Goal: Task Accomplishment & Management: Manage account settings

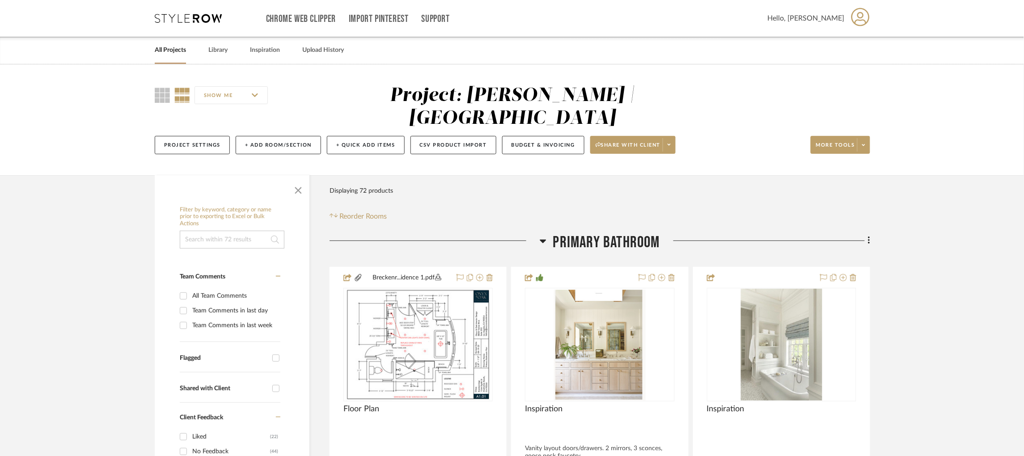
click at [199, 23] on div "Chrome Web Clipper Import Pinterest Support All Projects Library Inspiration Up…" at bounding box center [512, 18] width 715 height 37
click at [203, 18] on icon at bounding box center [188, 18] width 67 height 9
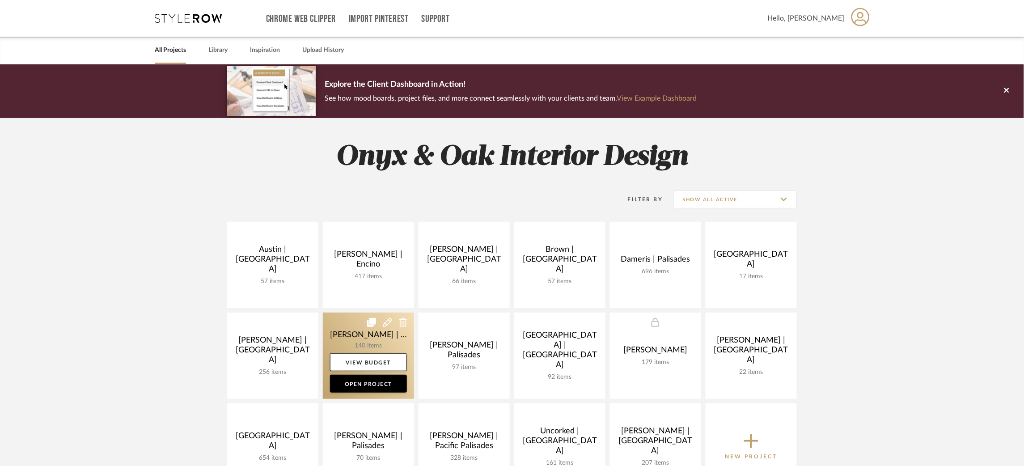
click at [333, 329] on link at bounding box center [368, 355] width 91 height 86
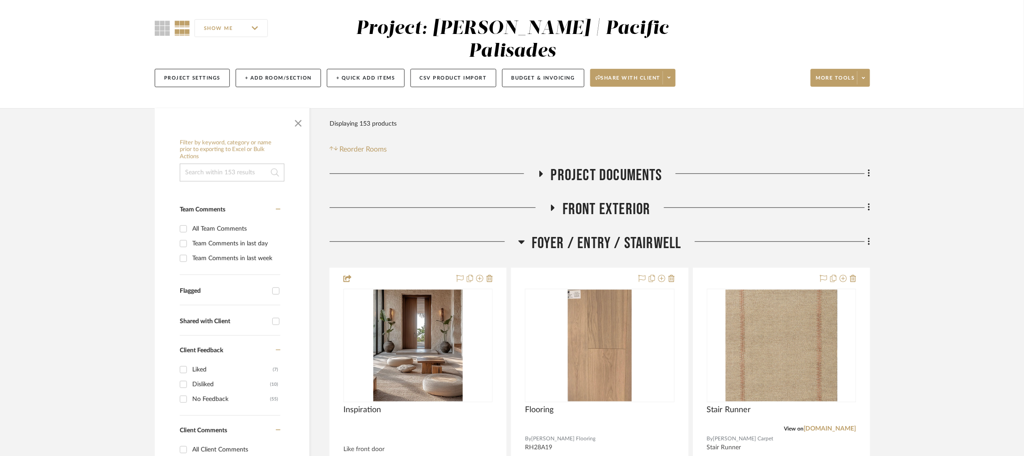
scroll to position [134, 0]
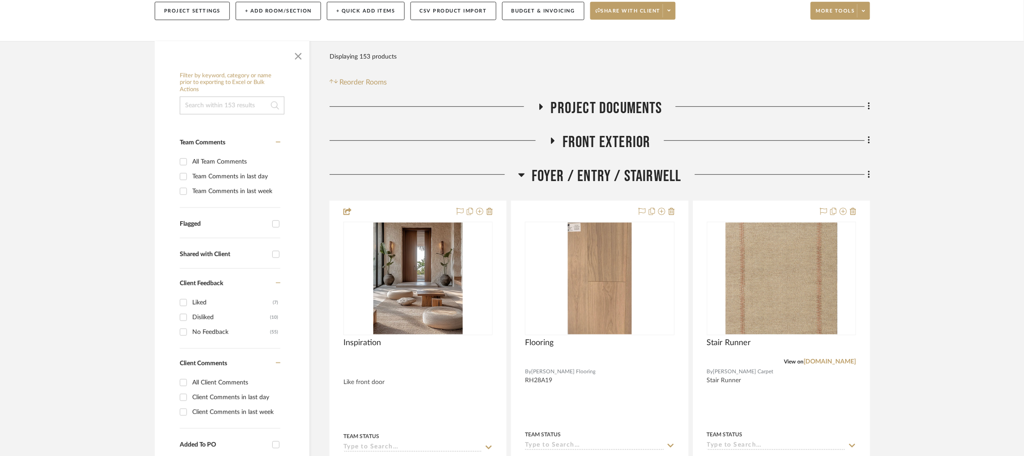
click at [521, 173] on icon at bounding box center [521, 175] width 6 height 4
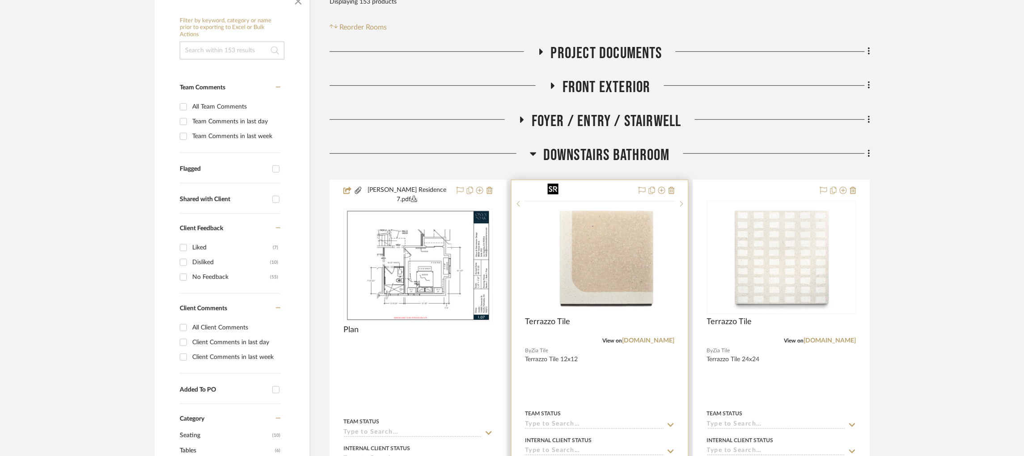
scroll to position [268, 0]
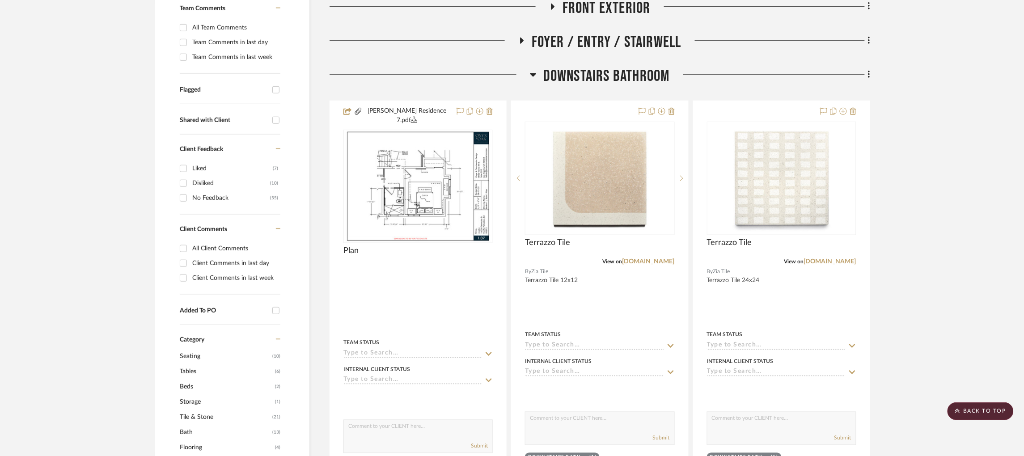
click at [535, 69] on icon at bounding box center [533, 74] width 7 height 11
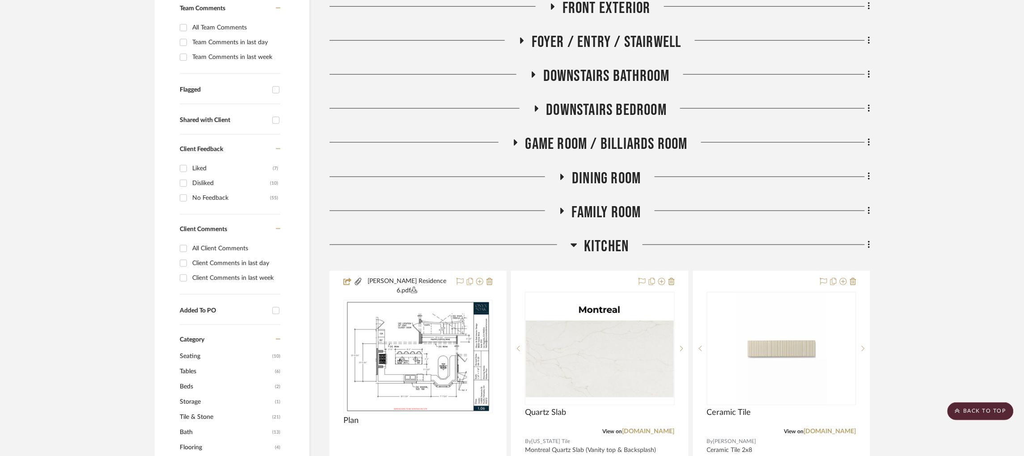
click at [573, 244] on icon at bounding box center [574, 246] width 6 height 4
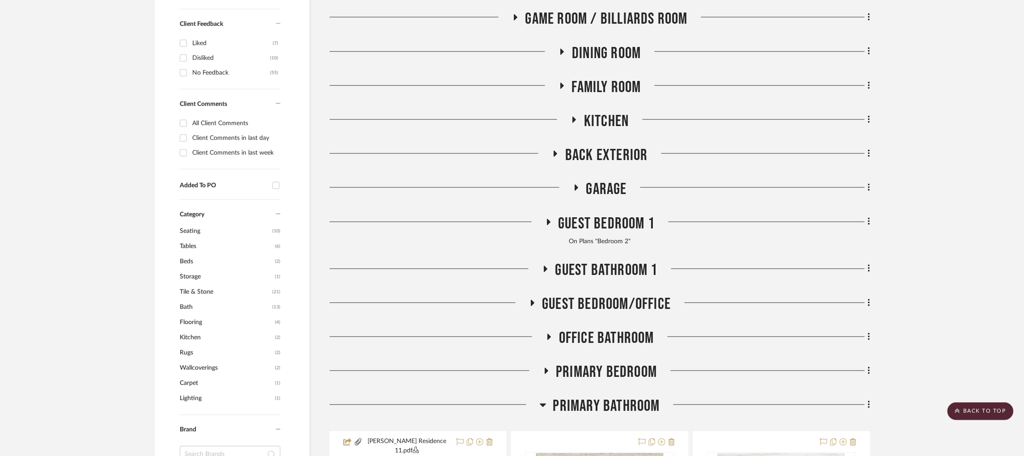
scroll to position [402, 0]
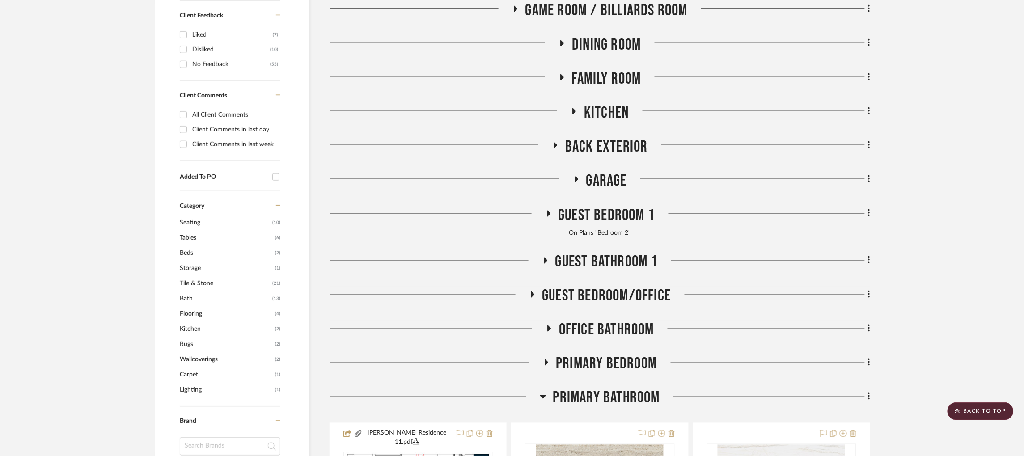
click at [551, 210] on icon at bounding box center [548, 213] width 11 height 7
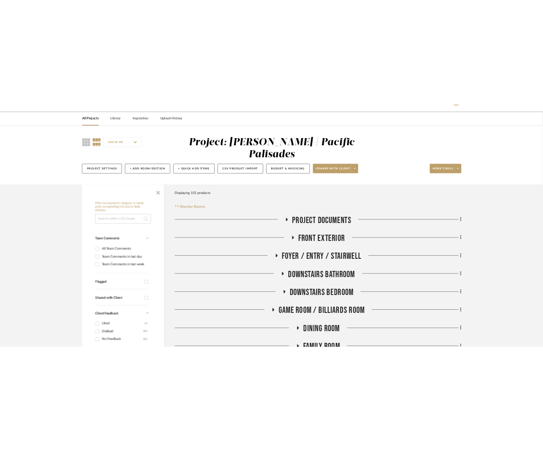
scroll to position [67, 0]
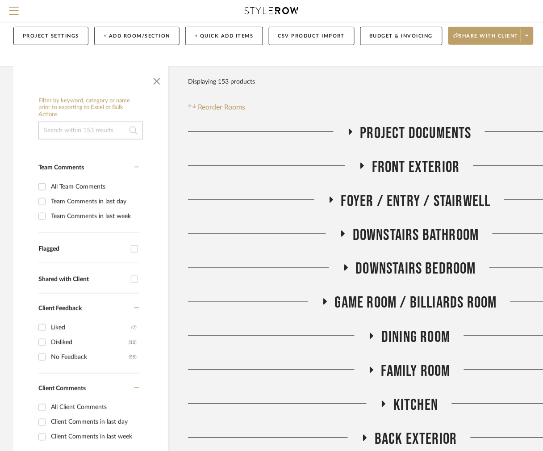
click at [353, 131] on icon at bounding box center [350, 131] width 11 height 7
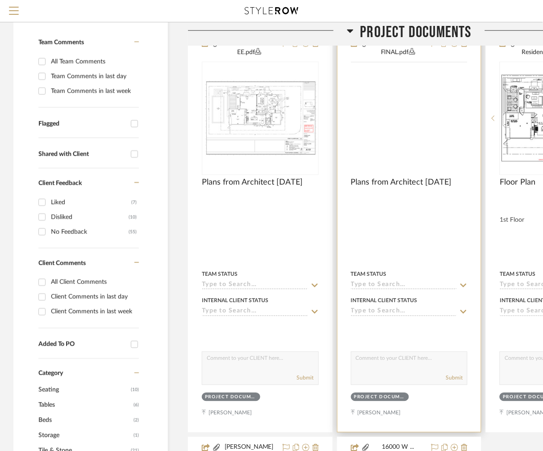
scroll to position [201, 0]
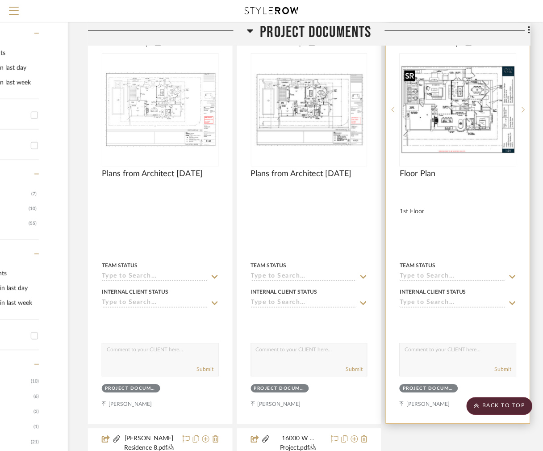
click at [401, 122] on img "0" at bounding box center [458, 109] width 115 height 89
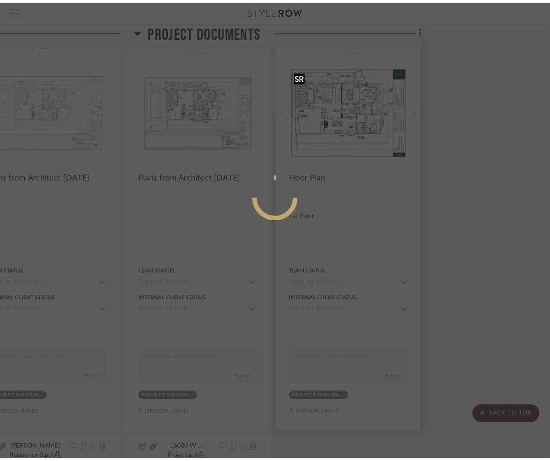
scroll to position [0, 0]
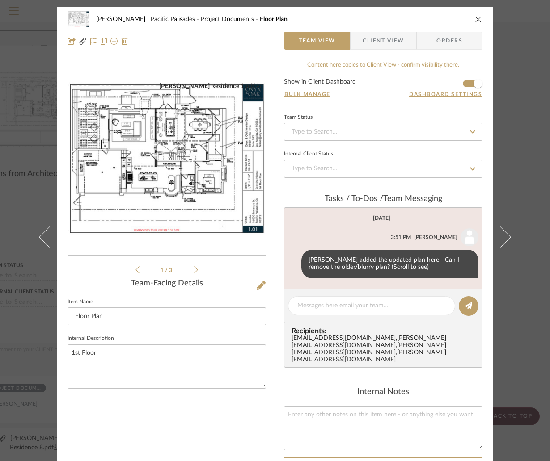
click at [194, 268] on icon at bounding box center [196, 270] width 4 height 8
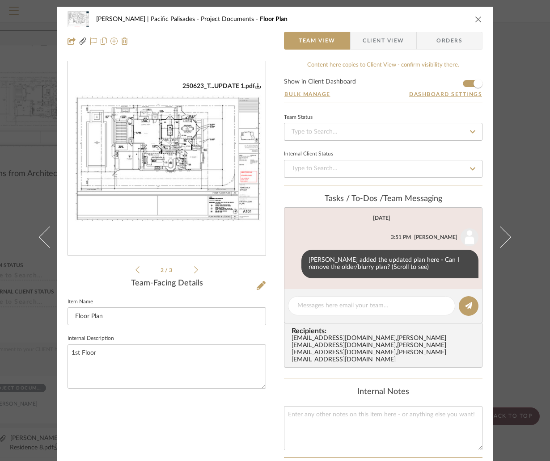
click at [194, 268] on icon at bounding box center [196, 270] width 4 height 8
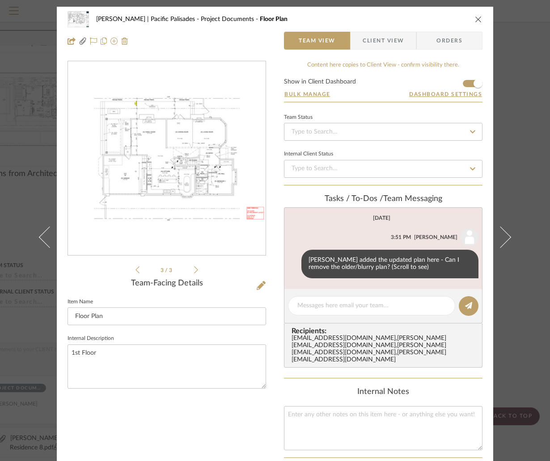
click at [135, 268] on icon at bounding box center [137, 269] width 4 height 7
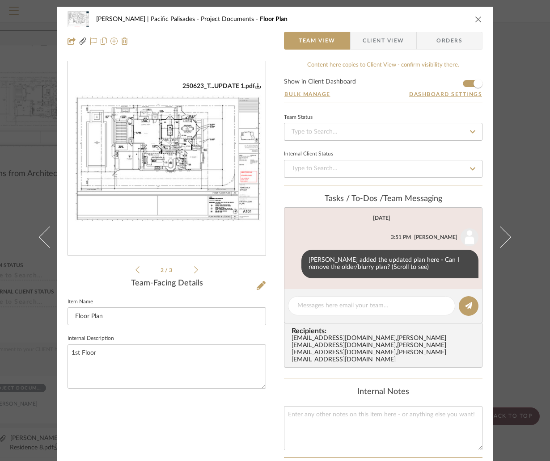
click at [135, 268] on icon at bounding box center [137, 270] width 4 height 8
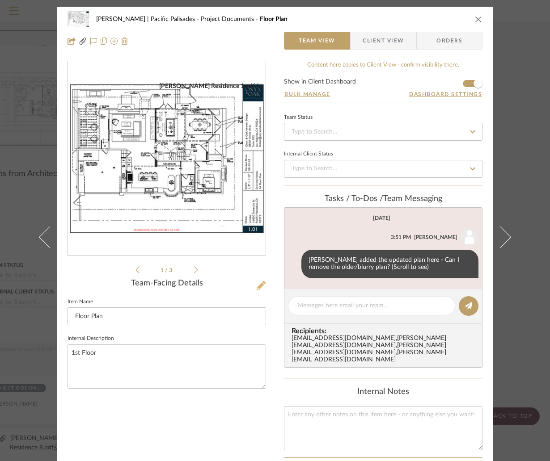
click at [258, 284] on icon at bounding box center [261, 285] width 9 height 9
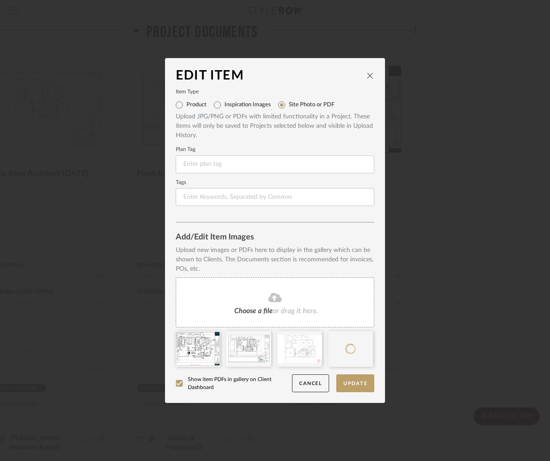
drag, startPoint x: 350, startPoint y: 351, endPoint x: 168, endPoint y: 348, distance: 182.4
click at [351, 383] on button "Update" at bounding box center [355, 384] width 38 height 18
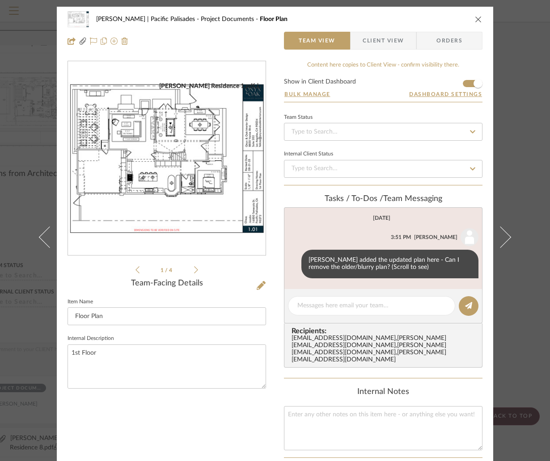
click at [521, 136] on div "Jacobs | Pacific Palisades Project Documents Floor Plan Team View Client View O…" at bounding box center [275, 230] width 550 height 461
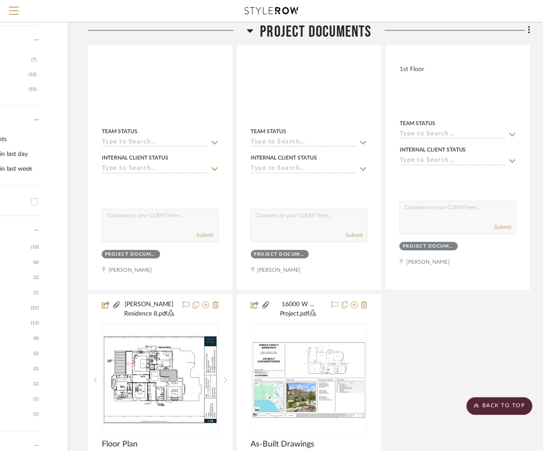
scroll to position [335, 101]
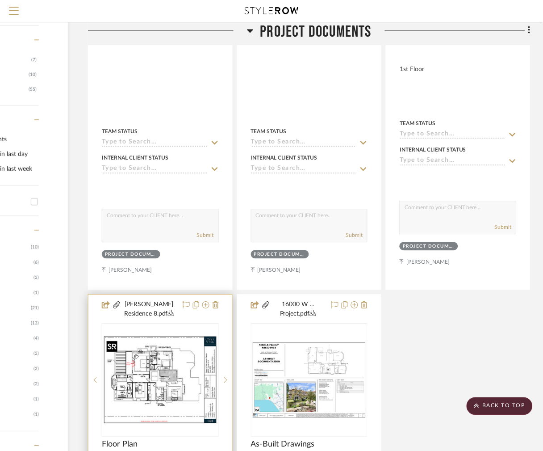
click at [0, 0] on img at bounding box center [0, 0] width 0 height 0
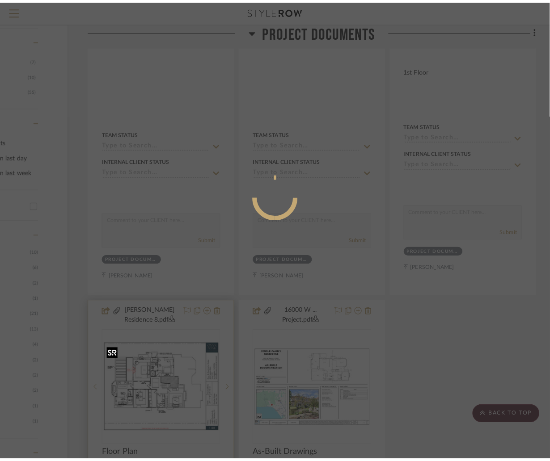
scroll to position [0, 0]
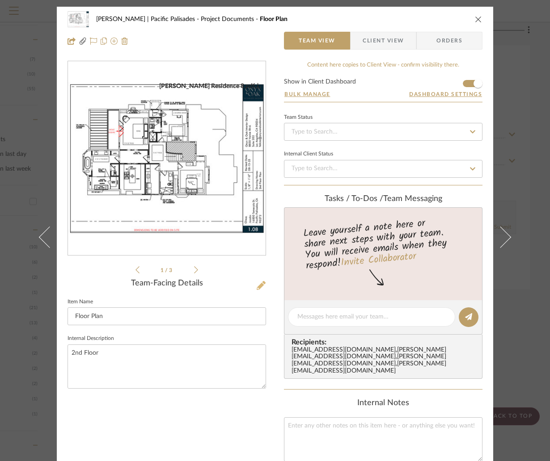
click at [257, 285] on icon at bounding box center [261, 285] width 9 height 9
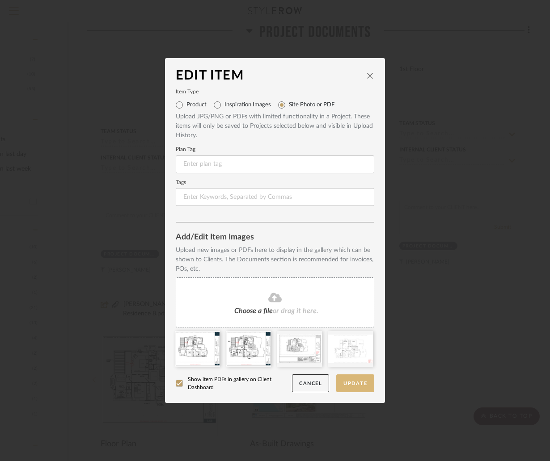
click at [350, 386] on button "Update" at bounding box center [355, 384] width 38 height 18
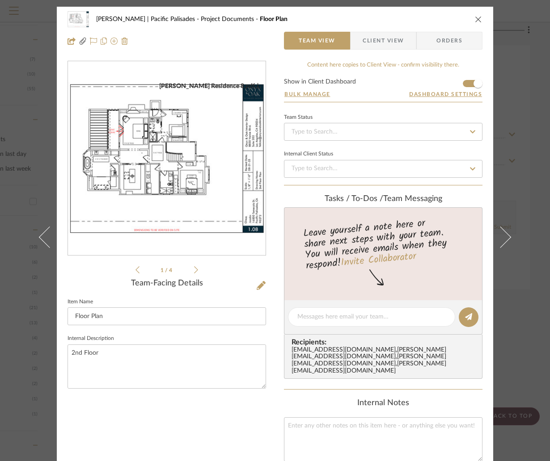
click at [519, 134] on div "Jacobs | Pacific Palisades Project Documents Floor Plan Team View Client View O…" at bounding box center [275, 230] width 550 height 461
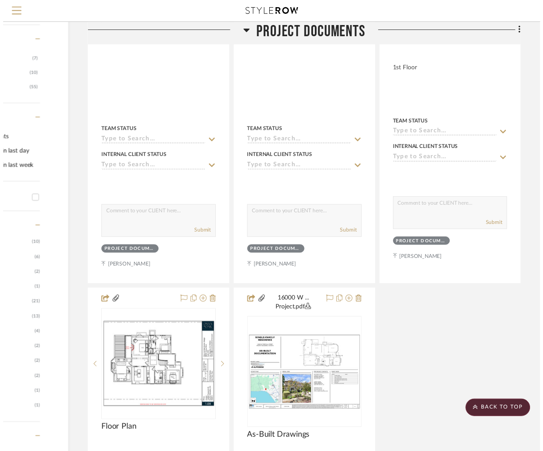
scroll to position [335, 101]
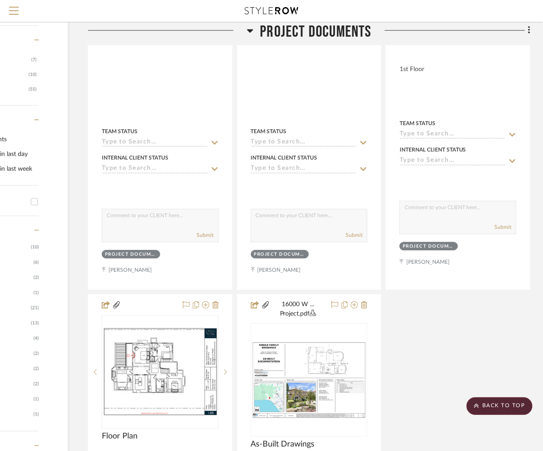
click at [248, 29] on icon at bounding box center [250, 31] width 6 height 4
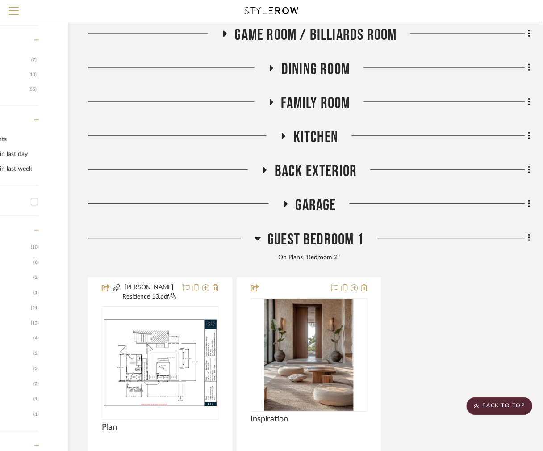
click at [273, 71] on icon at bounding box center [271, 68] width 11 height 7
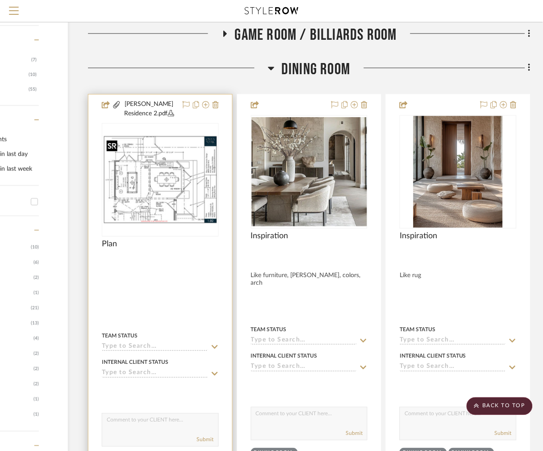
click at [169, 192] on div at bounding box center [160, 180] width 117 height 114
click at [151, 179] on img "0" at bounding box center [160, 179] width 115 height 89
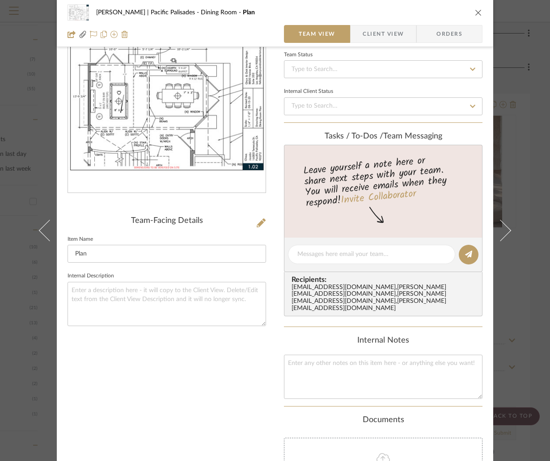
scroll to position [48, 0]
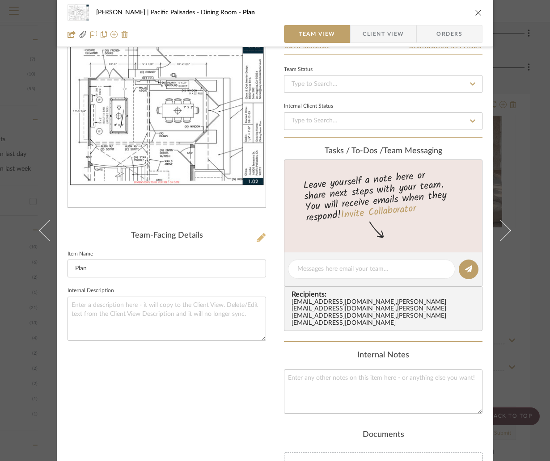
click at [257, 240] on icon at bounding box center [261, 237] width 9 height 9
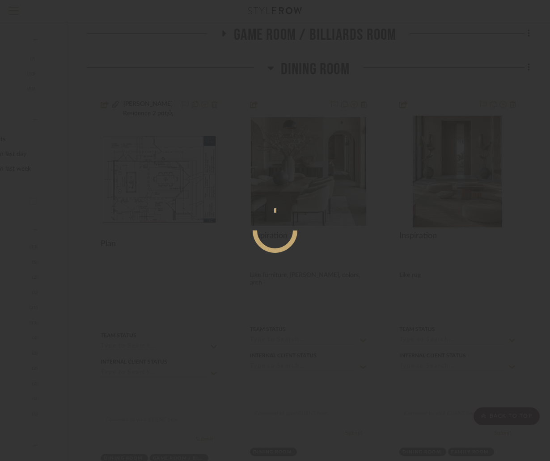
scroll to position [0, 0]
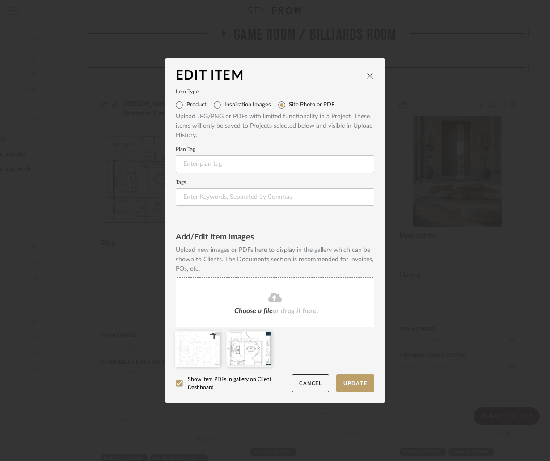
click at [210, 335] on icon at bounding box center [213, 336] width 6 height 7
click at [345, 385] on button "Update" at bounding box center [355, 384] width 38 height 18
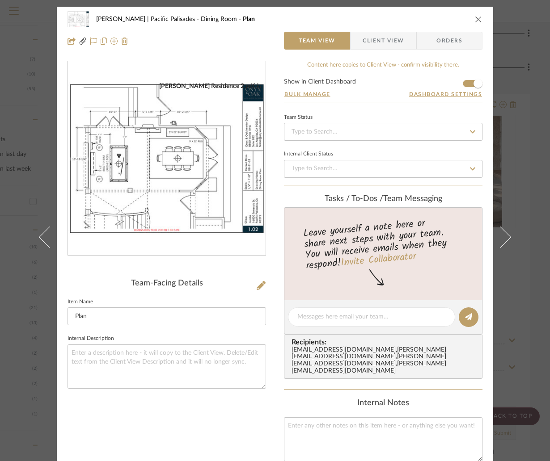
click at [527, 138] on div "Jacobs | Pacific Palisades Dining Room Plan Team View Client View Orders Jacobs…" at bounding box center [275, 230] width 550 height 461
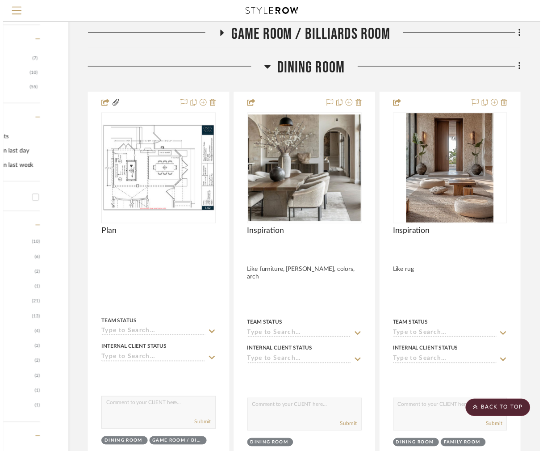
scroll to position [335, 101]
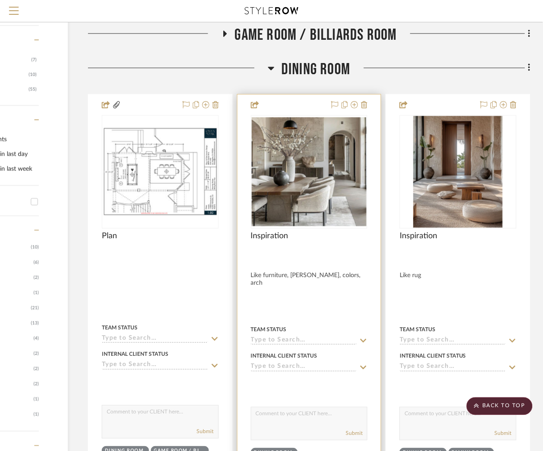
drag, startPoint x: 274, startPoint y: 67, endPoint x: 275, endPoint y: 112, distance: 44.7
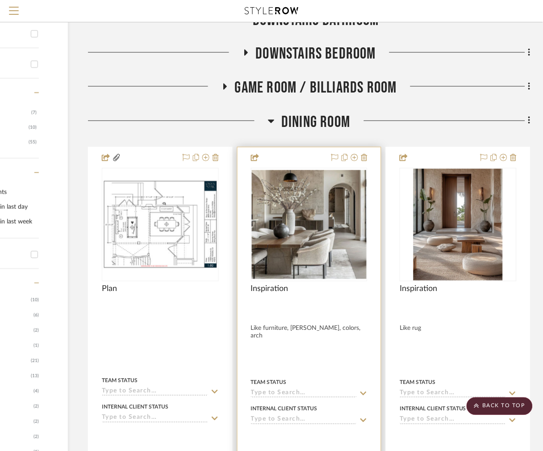
scroll to position [268, 101]
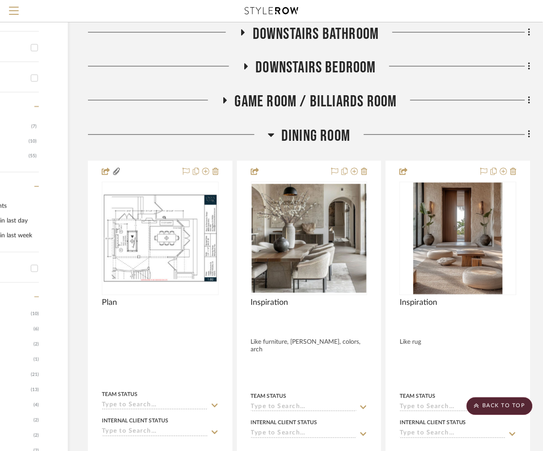
click at [270, 135] on icon at bounding box center [272, 136] width 6 height 4
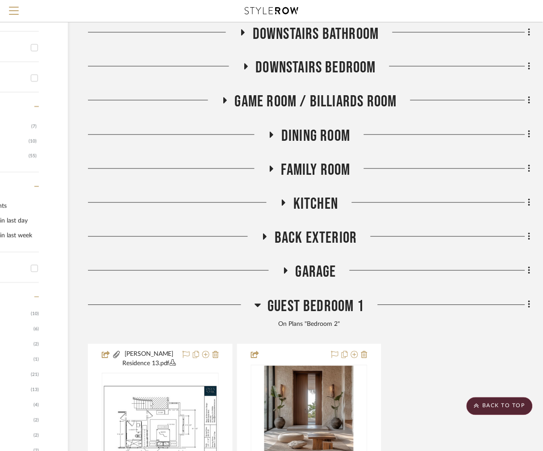
click at [270, 170] on icon at bounding box center [272, 169] width 4 height 6
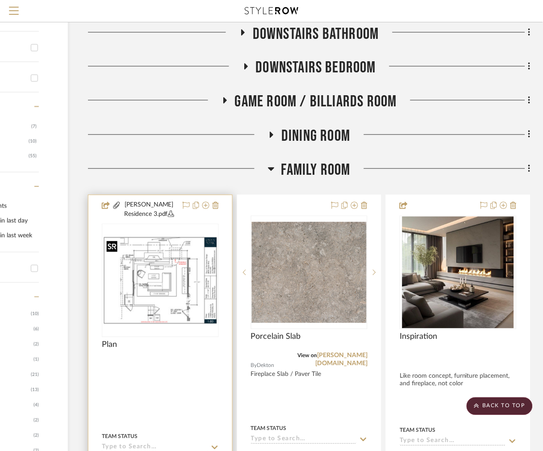
click at [179, 270] on img "0" at bounding box center [160, 280] width 115 height 89
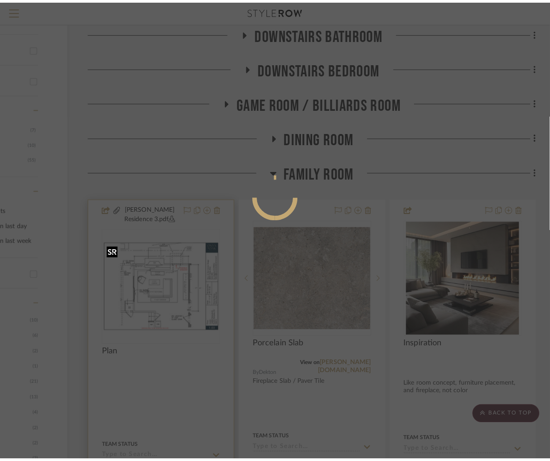
scroll to position [0, 0]
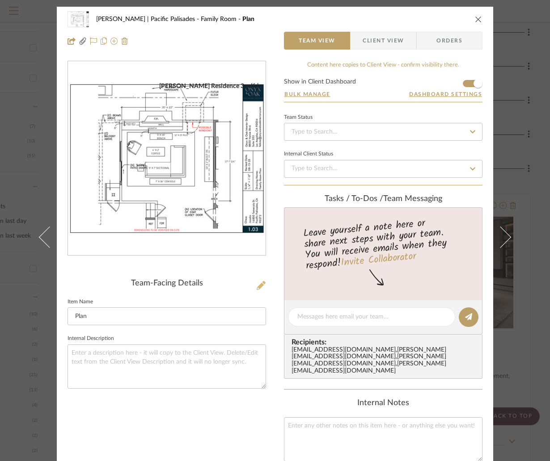
click at [258, 284] on icon at bounding box center [261, 285] width 9 height 9
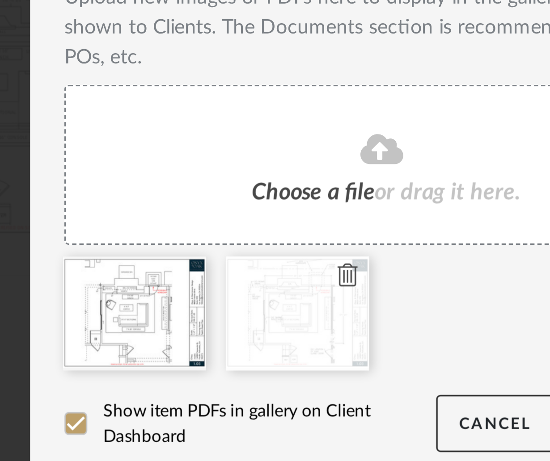
click at [261, 337] on icon at bounding box center [264, 336] width 6 height 7
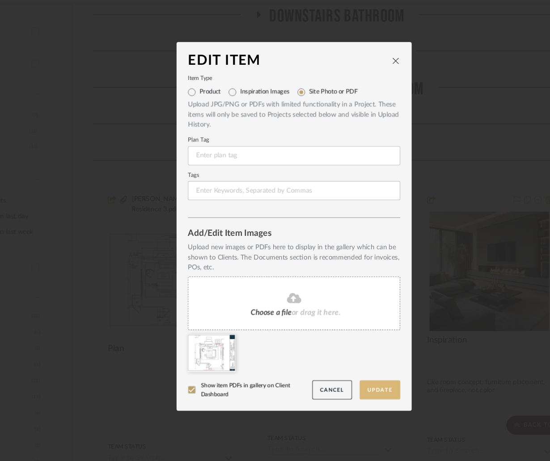
click at [365, 382] on button "Update" at bounding box center [355, 384] width 38 height 18
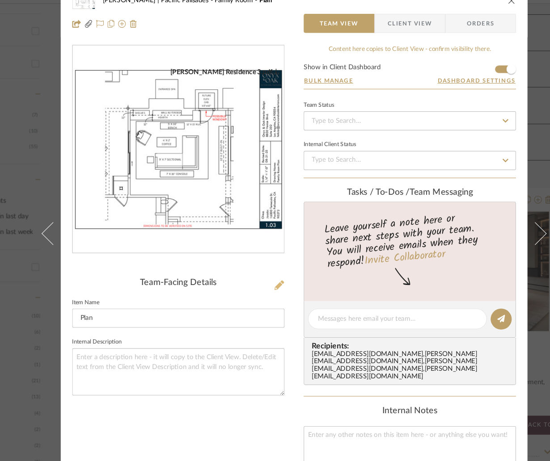
click at [257, 286] on icon at bounding box center [261, 285] width 9 height 9
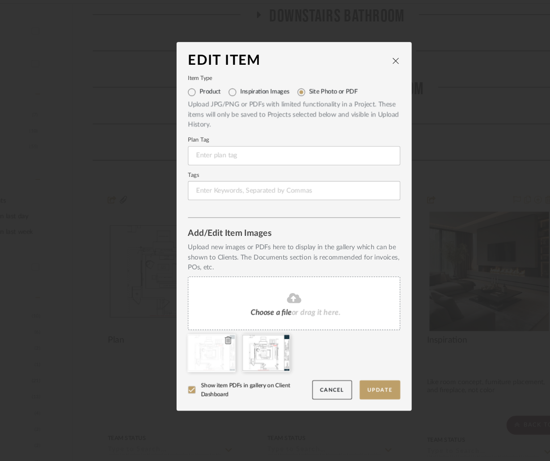
click at [210, 337] on icon at bounding box center [213, 336] width 6 height 7
click at [359, 381] on button "Update" at bounding box center [355, 384] width 38 height 18
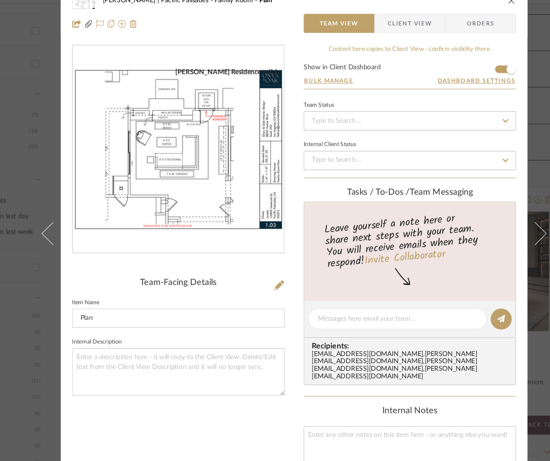
click at [474, 23] on div "Jacobs | Pacific Palisades Family Room Plan" at bounding box center [274, 19] width 415 height 18
click at [475, 19] on icon "close" at bounding box center [478, 19] width 7 height 7
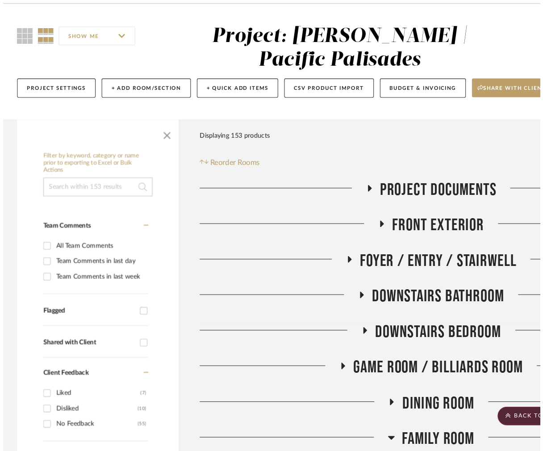
scroll to position [268, 101]
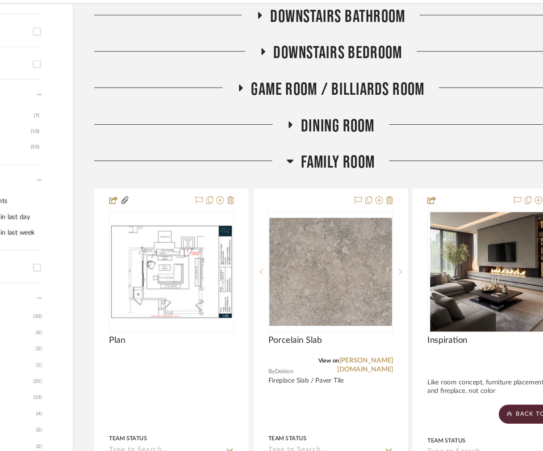
click at [268, 172] on icon at bounding box center [271, 169] width 7 height 11
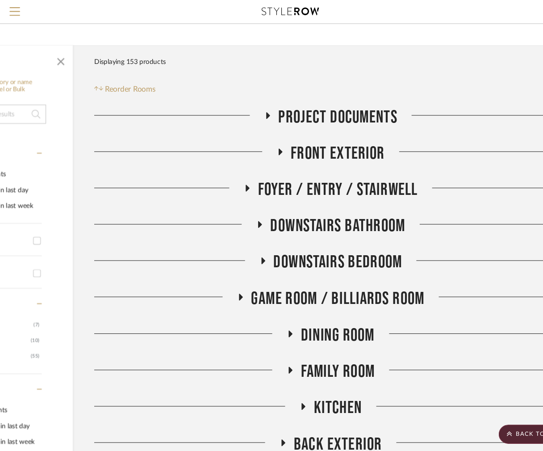
scroll to position [0, 101]
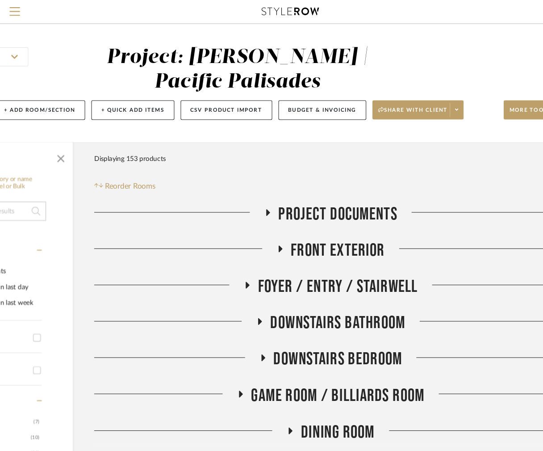
click at [250, 201] on icon at bounding box center [250, 198] width 11 height 7
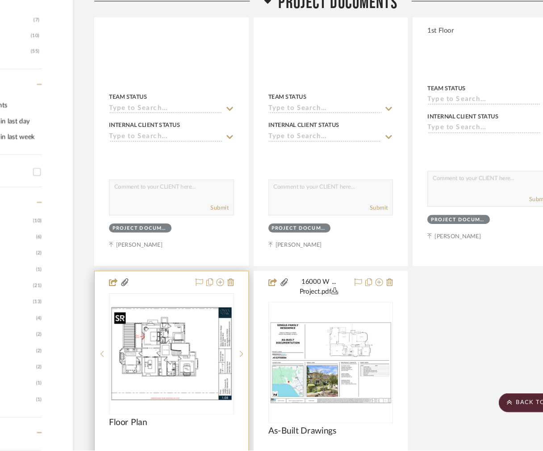
click at [0, 0] on img at bounding box center [0, 0] width 0 height 0
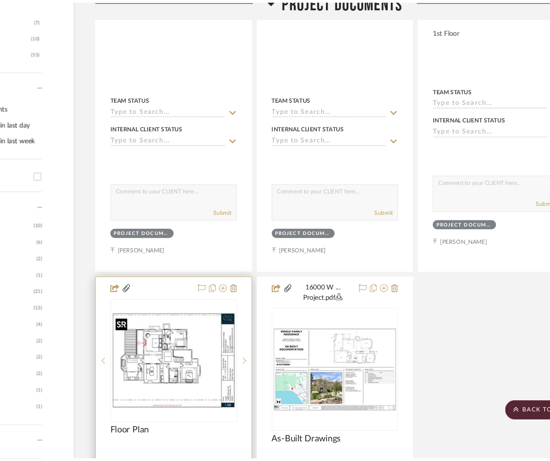
scroll to position [0, 0]
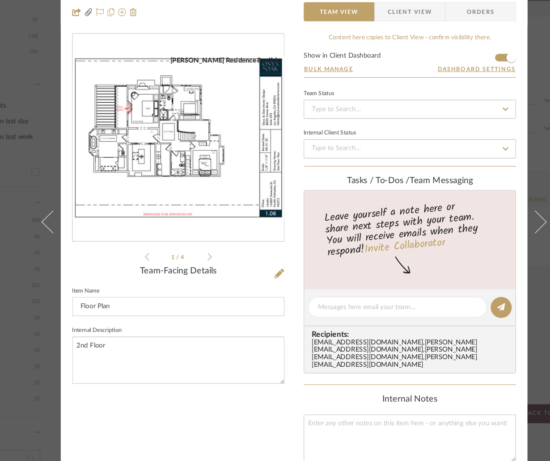
click at [13, 150] on div "Jacobs | Pacific Palisades Project Documents Floor Plan Team View Client View O…" at bounding box center [275, 230] width 550 height 461
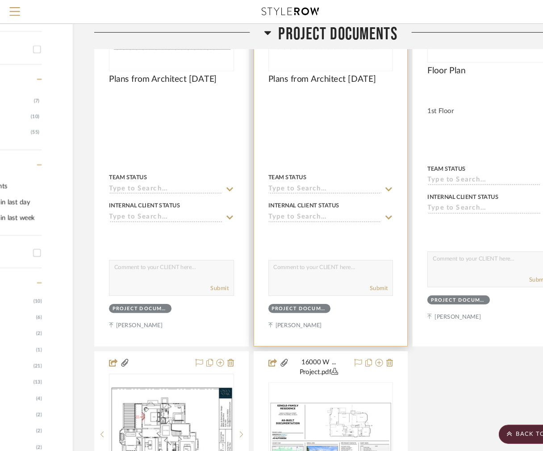
scroll to position [125, 101]
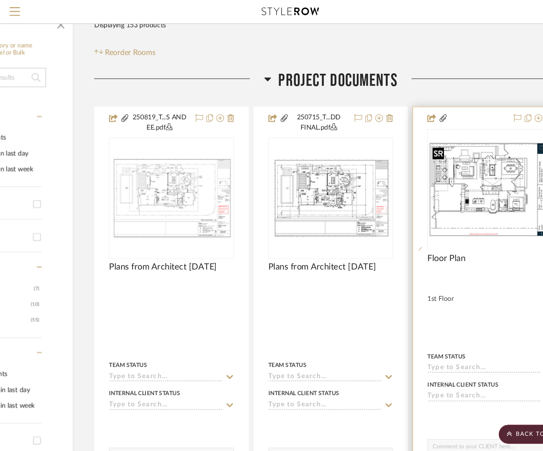
click at [440, 181] on div at bounding box center [458, 234] width 117 height 226
click at [493, 164] on img "0" at bounding box center [458, 177] width 115 height 89
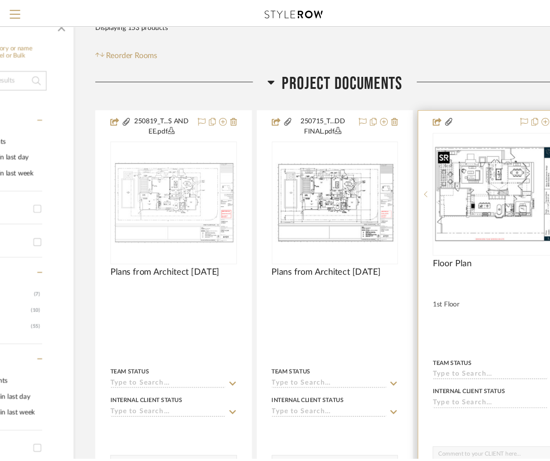
scroll to position [0, 0]
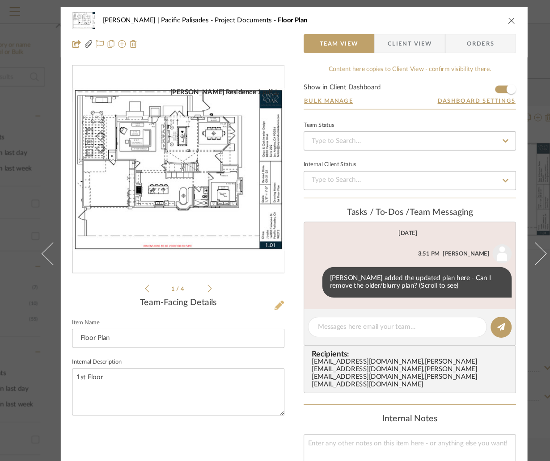
click at [257, 285] on icon at bounding box center [261, 285] width 9 height 9
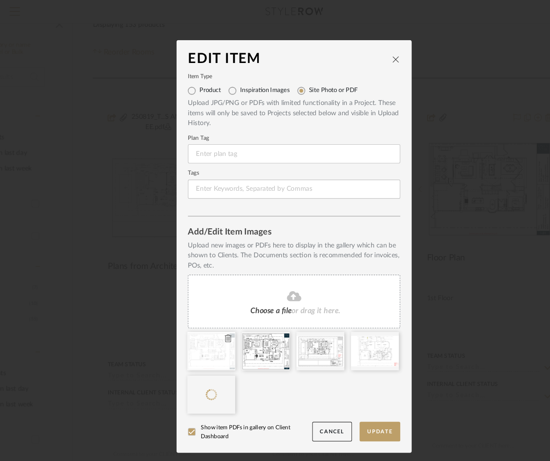
click at [210, 316] on icon at bounding box center [213, 316] width 6 height 7
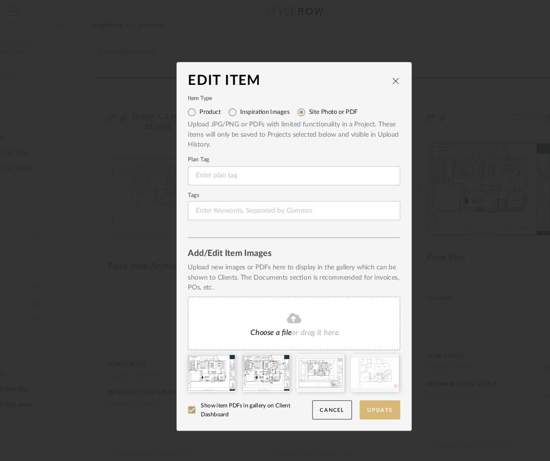
click at [347, 380] on button "Update" at bounding box center [355, 384] width 38 height 18
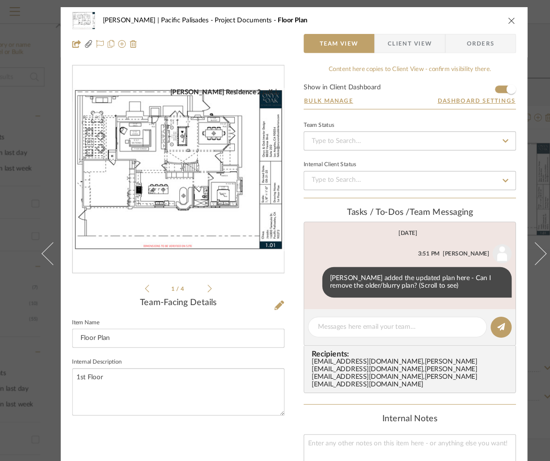
click at [10, 72] on div "Jacobs | Pacific Palisades Project Documents Floor Plan Team View Client View O…" at bounding box center [275, 230] width 550 height 461
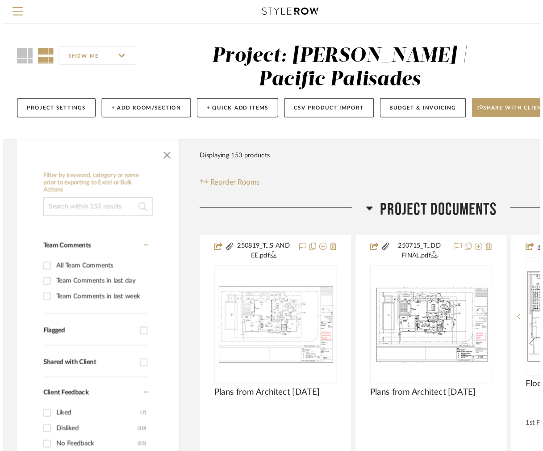
scroll to position [125, 101]
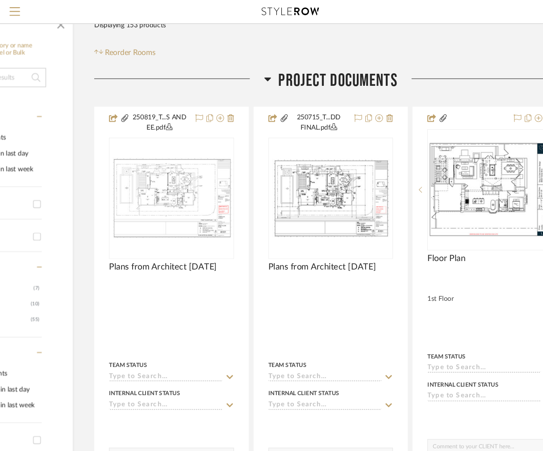
click at [251, 76] on icon at bounding box center [250, 73] width 7 height 11
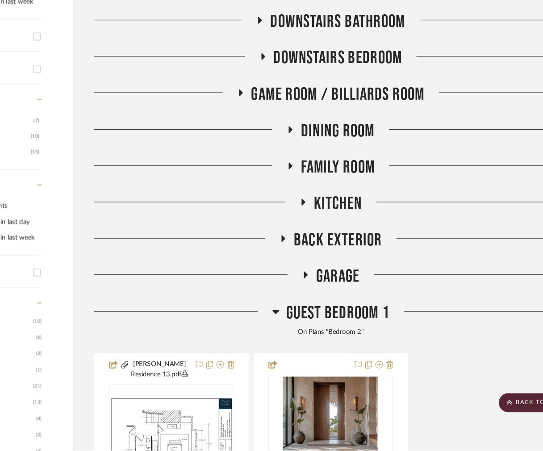
scroll to position [283, 101]
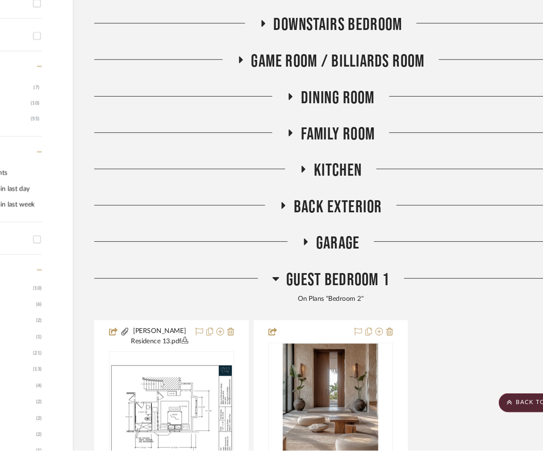
click at [262, 222] on icon at bounding box center [265, 222] width 11 height 7
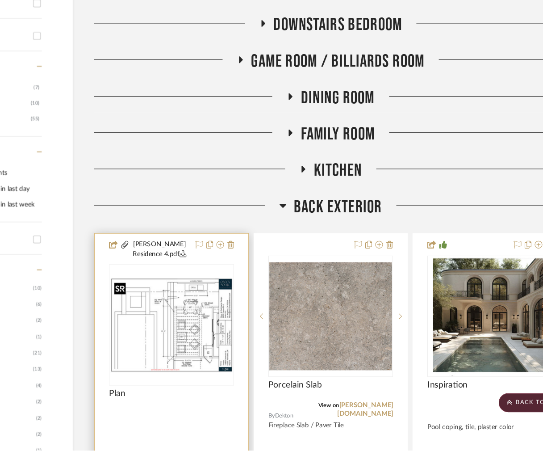
click at [0, 0] on img at bounding box center [0, 0] width 0 height 0
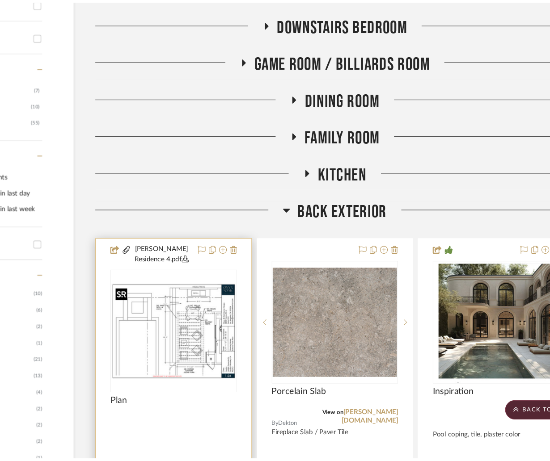
scroll to position [0, 0]
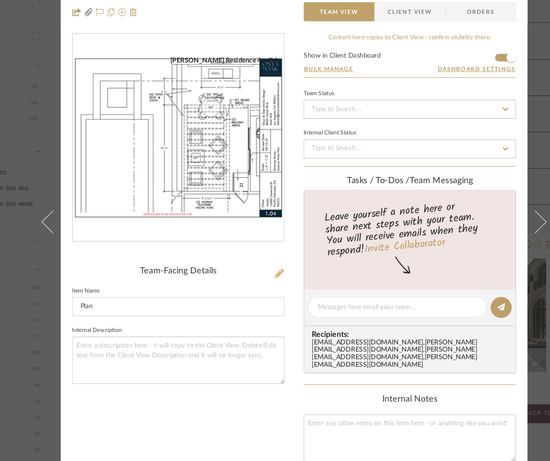
click at [257, 286] on icon at bounding box center [261, 285] width 9 height 9
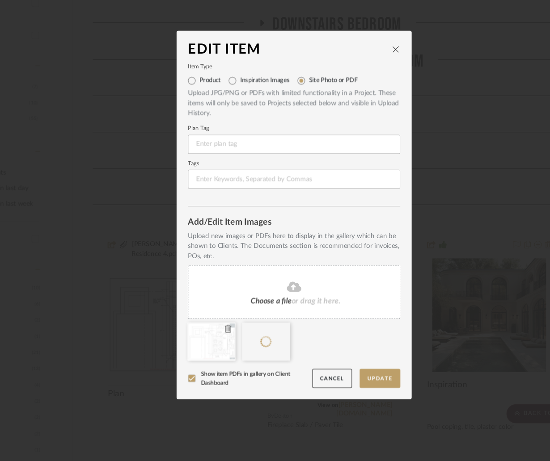
click at [212, 337] on icon at bounding box center [213, 336] width 6 height 7
click at [354, 380] on button "Update" at bounding box center [355, 384] width 38 height 18
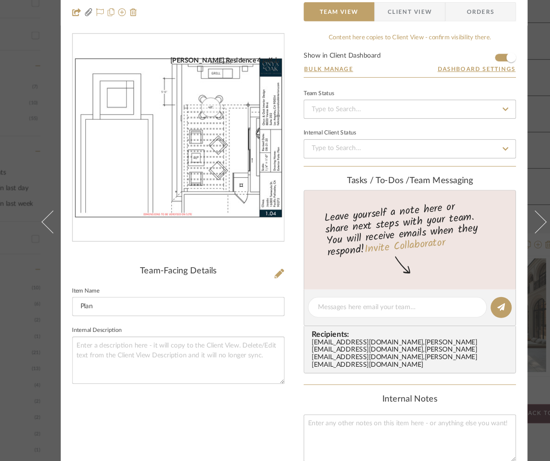
click at [10, 142] on div "Jacobs | Pacific Palisades Back Exterior Plan Team View Client View Orders Jaco…" at bounding box center [275, 230] width 550 height 461
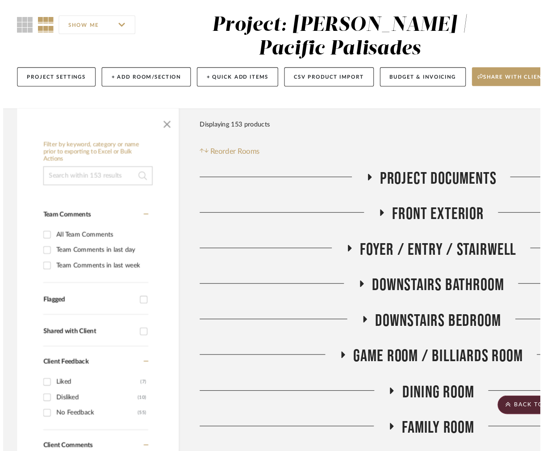
scroll to position [283, 101]
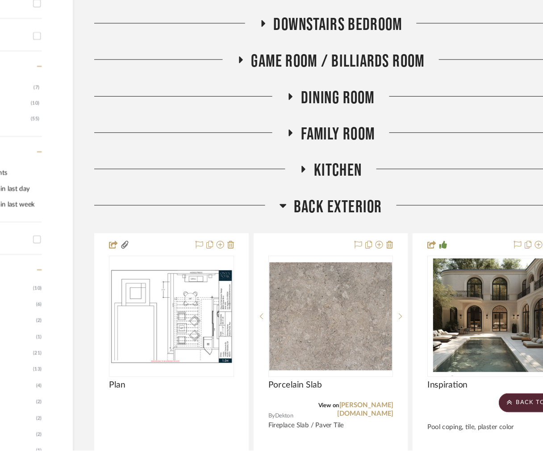
click at [264, 224] on icon at bounding box center [265, 222] width 6 height 4
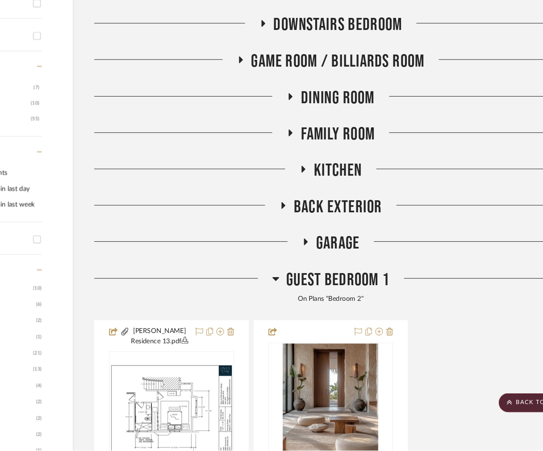
click at [282, 258] on icon at bounding box center [285, 256] width 11 height 7
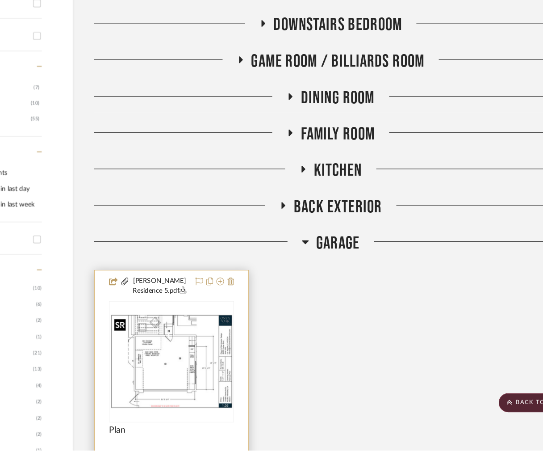
click at [164, 353] on img "0" at bounding box center [160, 367] width 115 height 89
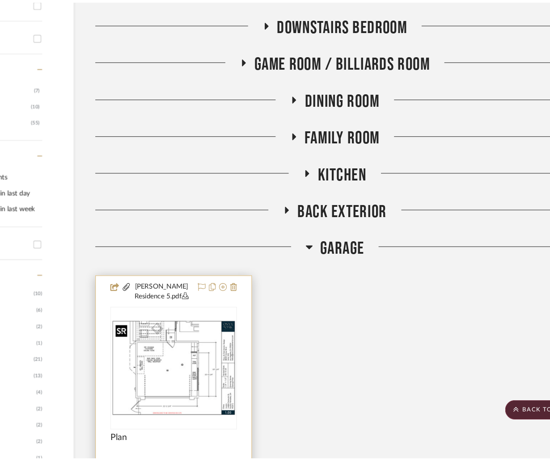
scroll to position [0, 0]
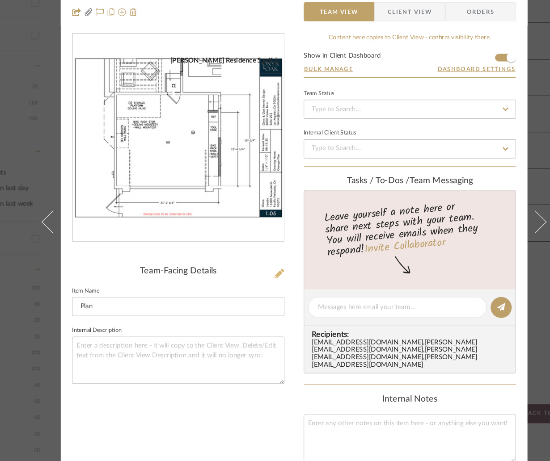
click at [259, 285] on icon at bounding box center [261, 285] width 9 height 9
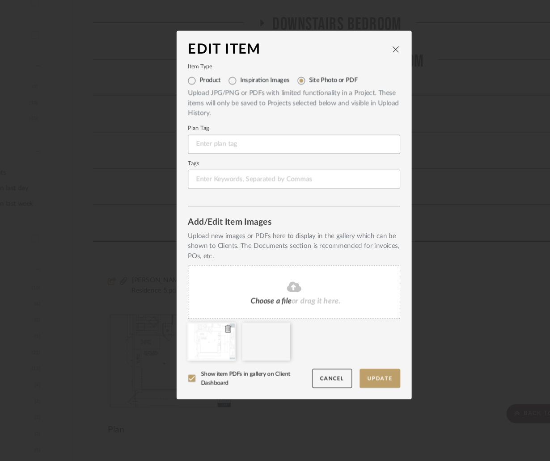
click at [210, 336] on icon at bounding box center [213, 336] width 6 height 7
click at [354, 382] on button "Update" at bounding box center [355, 384] width 38 height 18
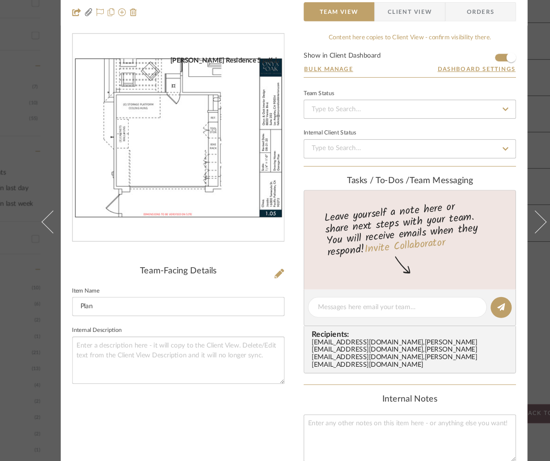
click at [9, 109] on div "Jacobs | Pacific Palisades Garage Plan Team View Client View Orders Jacobs Resi…" at bounding box center [275, 230] width 550 height 461
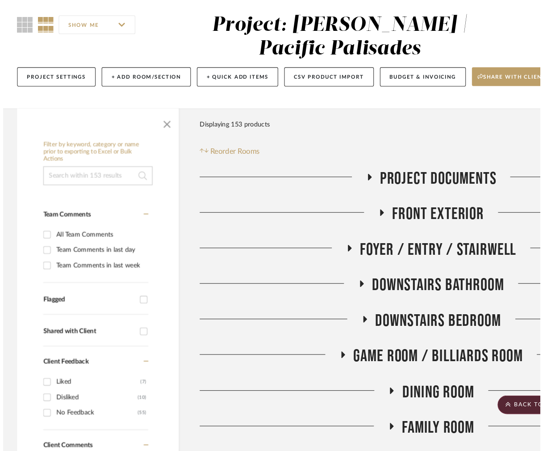
scroll to position [283, 101]
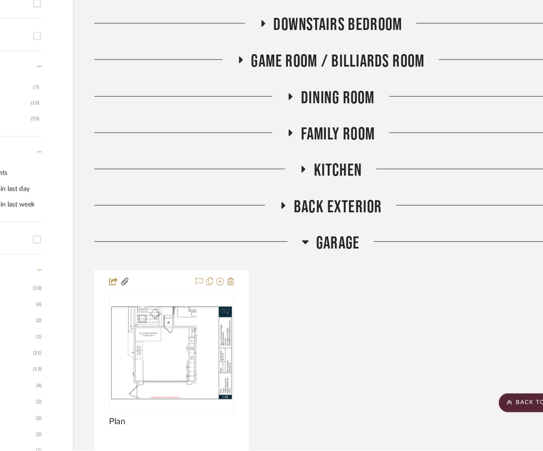
click at [283, 257] on icon at bounding box center [285, 256] width 6 height 4
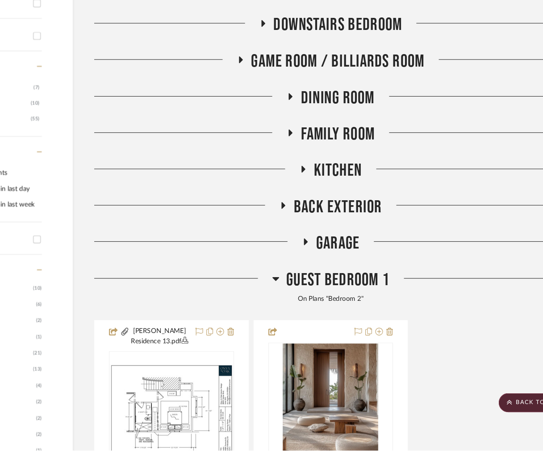
click at [281, 188] on icon at bounding box center [283, 188] width 11 height 7
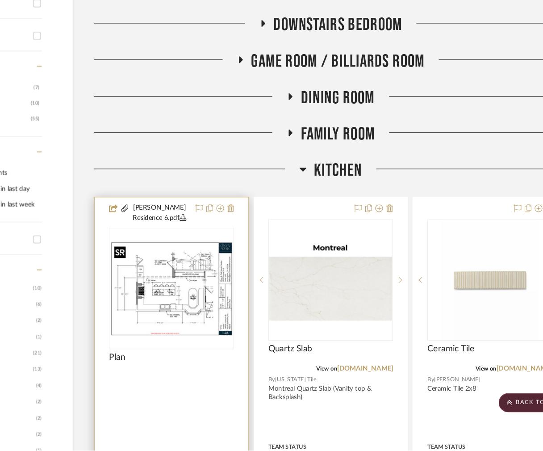
click at [0, 0] on img at bounding box center [0, 0] width 0 height 0
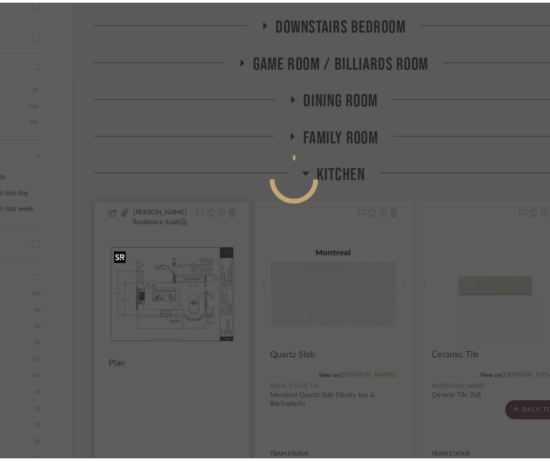
scroll to position [0, 0]
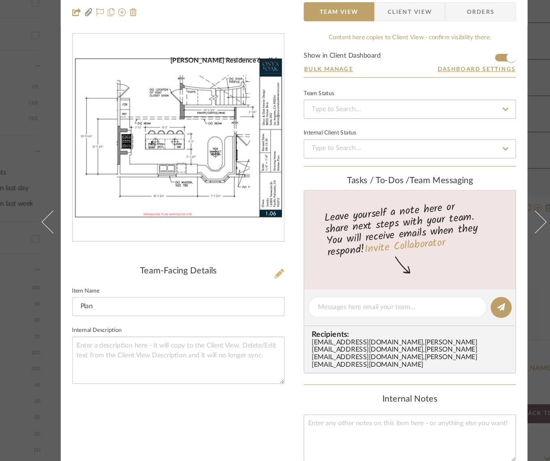
click at [257, 286] on icon at bounding box center [261, 285] width 9 height 9
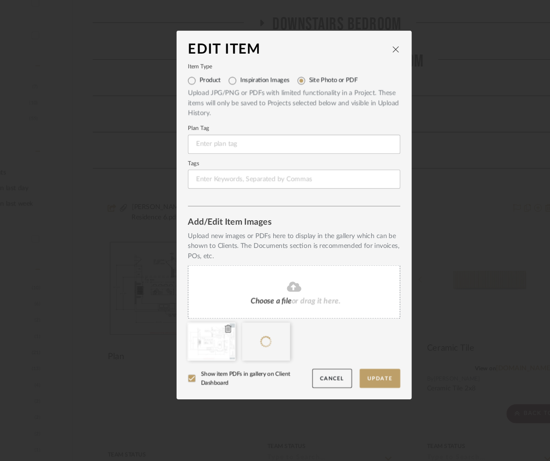
click at [210, 335] on icon at bounding box center [213, 336] width 6 height 7
click at [356, 386] on button "Update" at bounding box center [355, 384] width 38 height 18
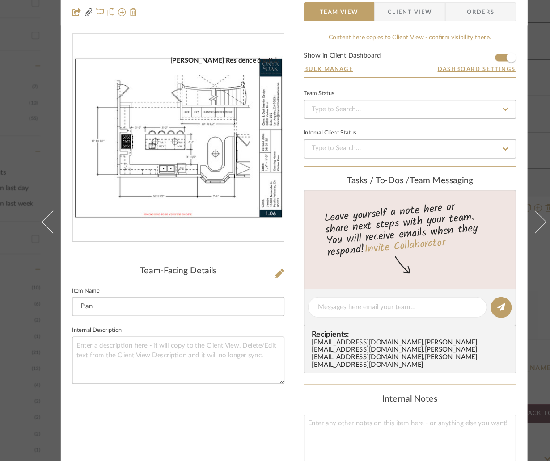
click at [15, 64] on div "Jacobs | Pacific Palisades Kitchen Plan Team View Client View Orders Jacobs Res…" at bounding box center [275, 230] width 550 height 461
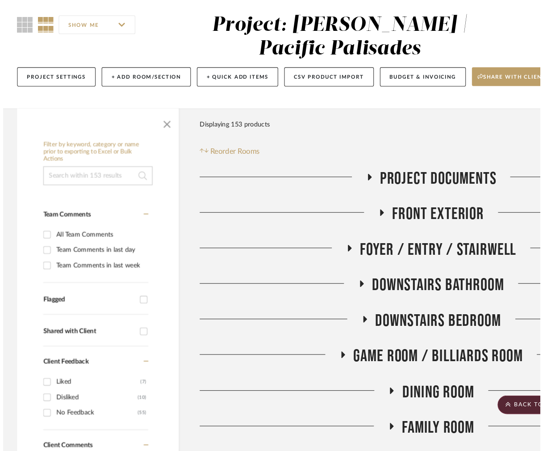
scroll to position [283, 101]
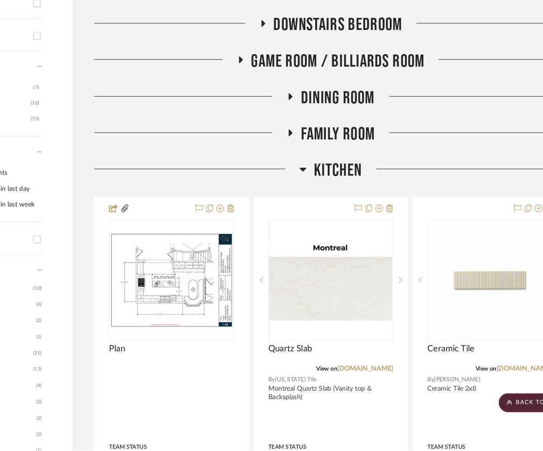
click at [281, 189] on icon at bounding box center [284, 188] width 6 height 4
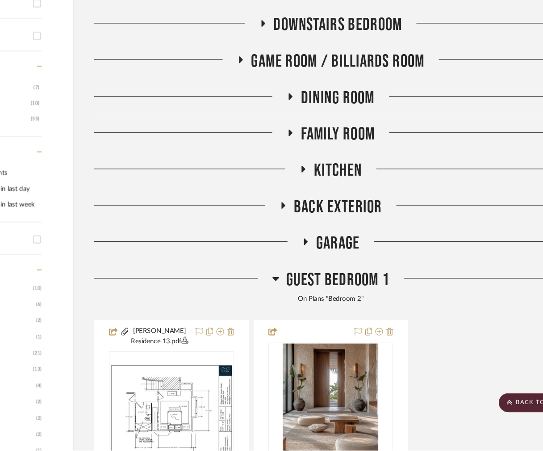
scroll to position [187, 101]
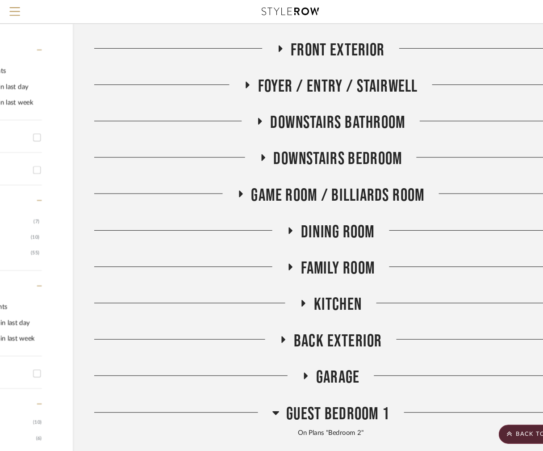
click at [241, 111] on icon at bounding box center [243, 113] width 11 height 7
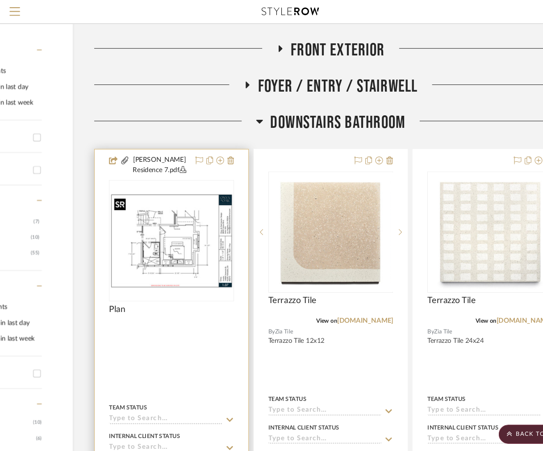
click at [0, 0] on img at bounding box center [0, 0] width 0 height 0
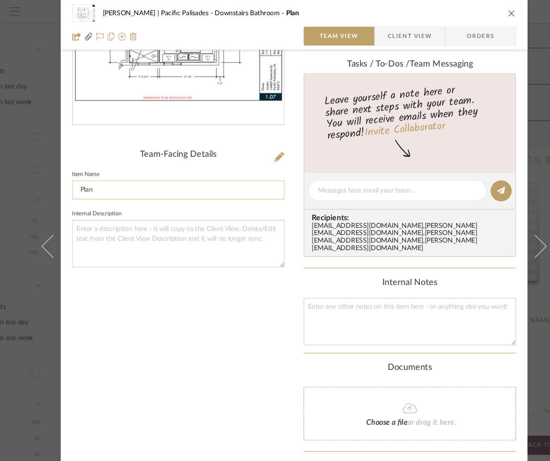
scroll to position [119, 0]
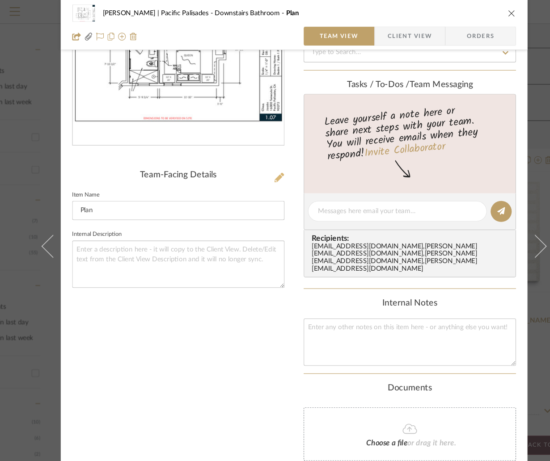
click at [261, 164] on icon at bounding box center [261, 166] width 9 height 9
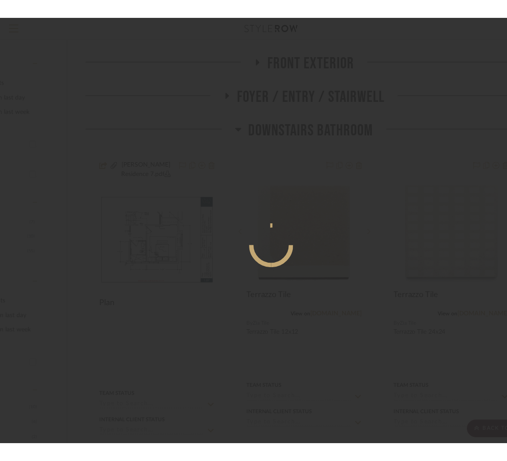
scroll to position [0, 0]
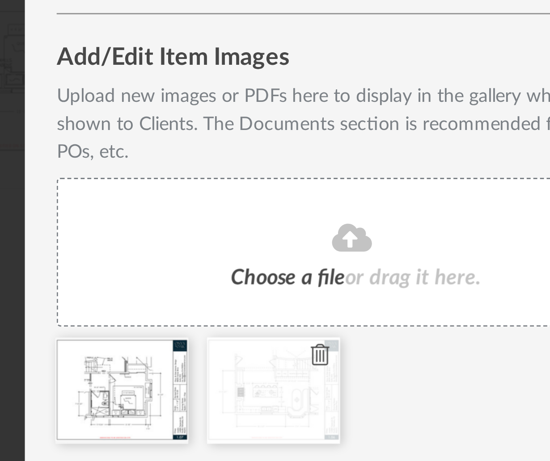
click at [261, 336] on icon at bounding box center [264, 336] width 6 height 7
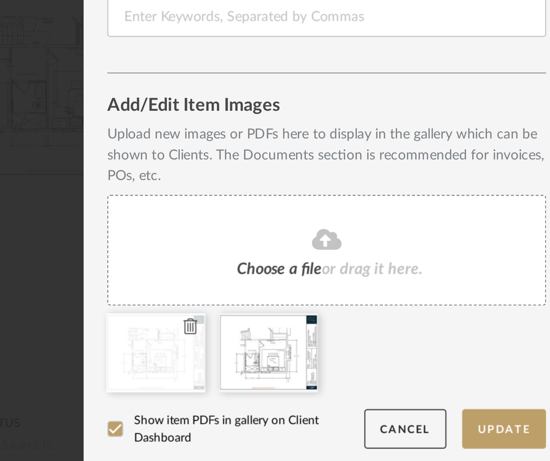
click at [210, 334] on icon at bounding box center [213, 336] width 6 height 7
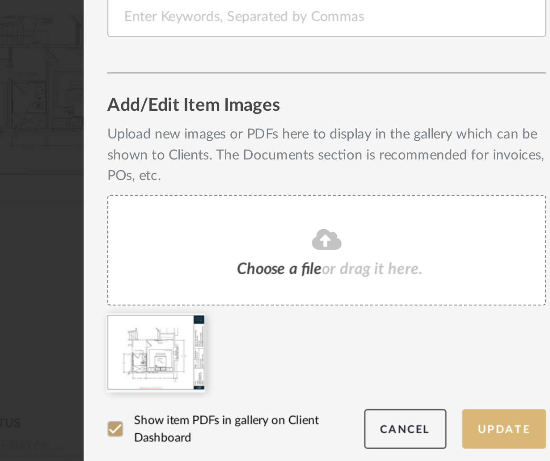
click at [346, 379] on button "Update" at bounding box center [355, 384] width 38 height 18
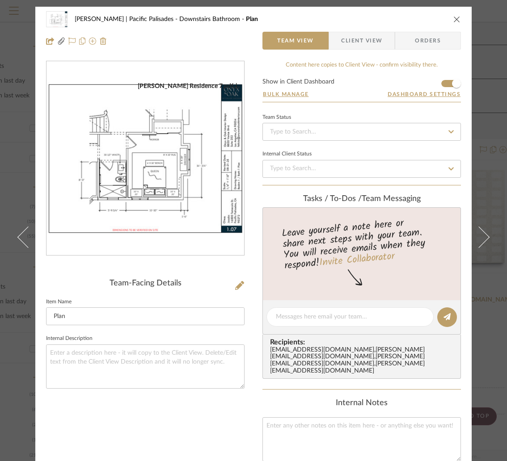
click at [453, 16] on icon "close" at bounding box center [456, 19] width 7 height 7
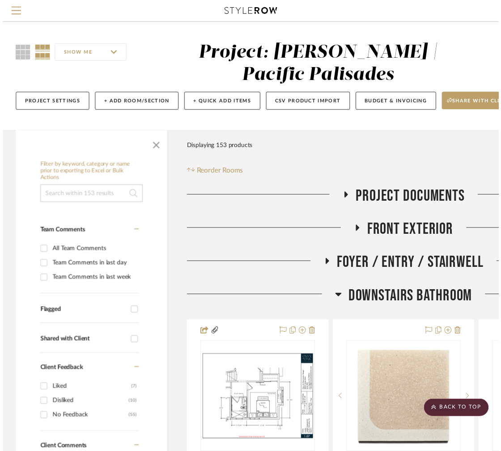
scroll to position [187, 101]
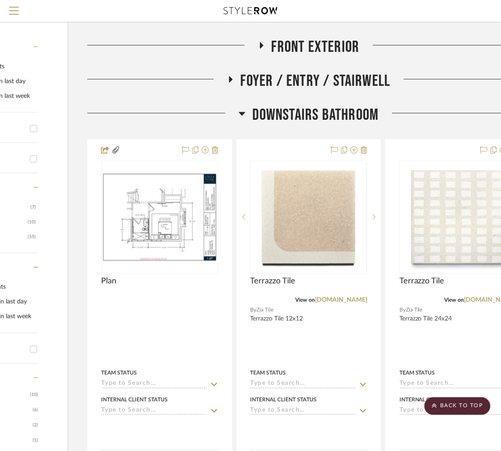
click at [239, 114] on icon at bounding box center [242, 114] width 6 height 4
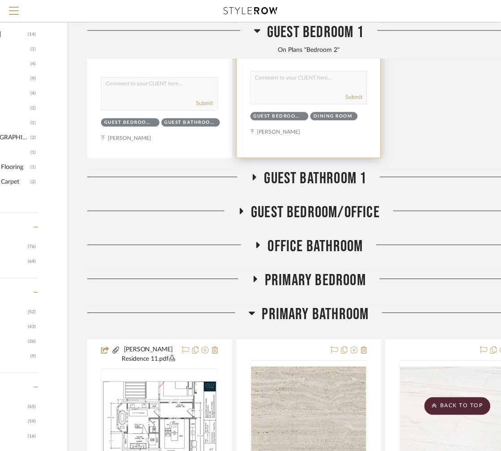
scroll to position [858, 101]
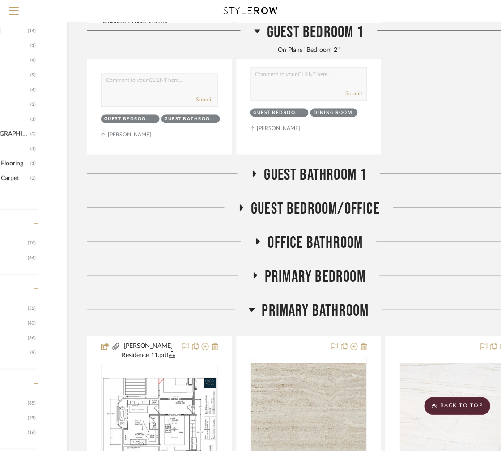
click at [238, 211] on icon at bounding box center [241, 207] width 11 height 7
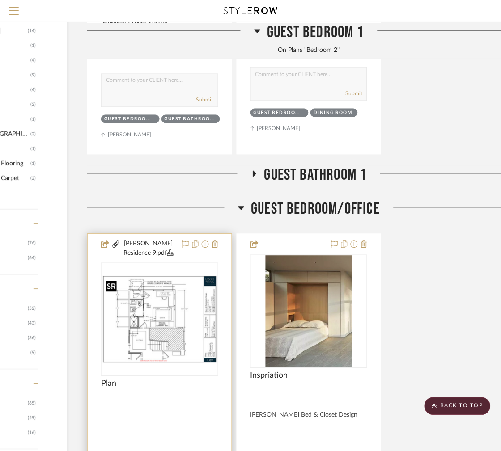
click at [185, 314] on img "0" at bounding box center [159, 319] width 115 height 89
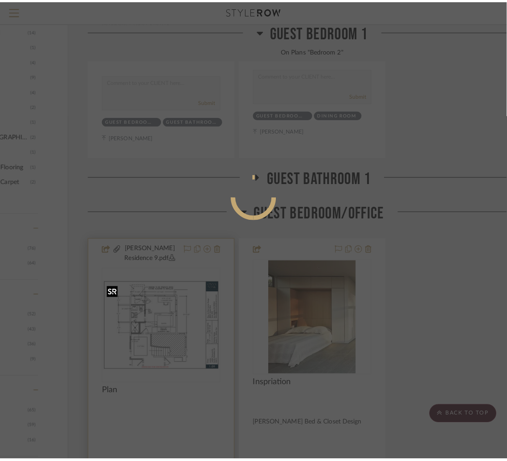
scroll to position [0, 0]
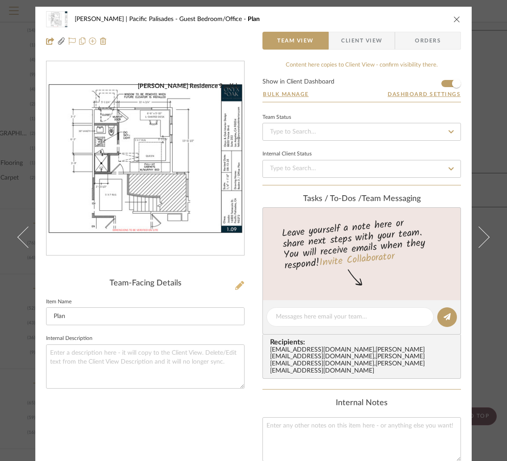
click at [235, 291] on button at bounding box center [240, 286] width 10 height 14
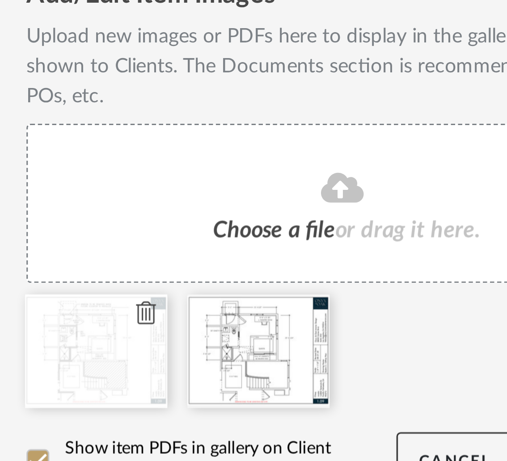
click at [190, 335] on icon at bounding box center [192, 336] width 6 height 7
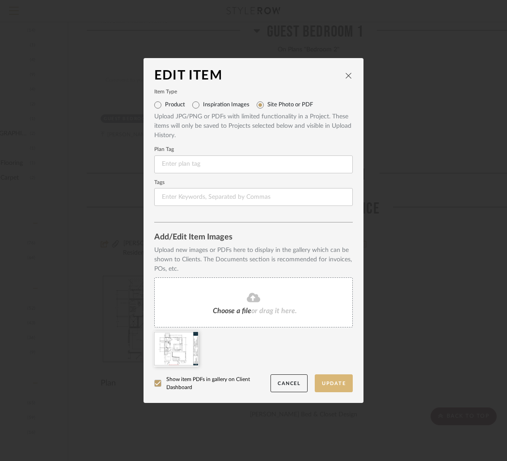
click at [326, 381] on button "Update" at bounding box center [334, 384] width 38 height 18
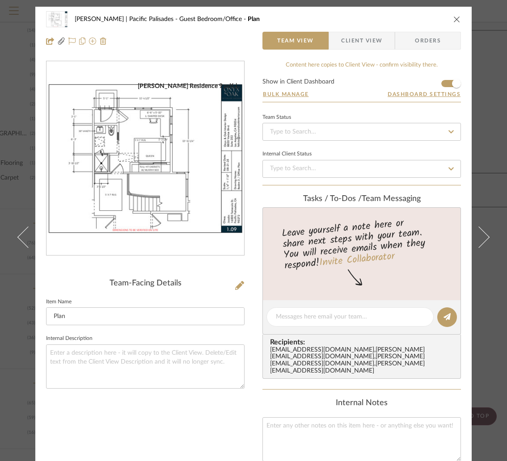
click at [455, 20] on icon "close" at bounding box center [456, 19] width 7 height 7
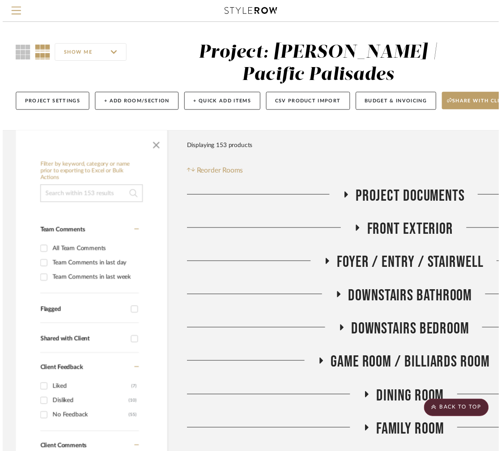
scroll to position [858, 101]
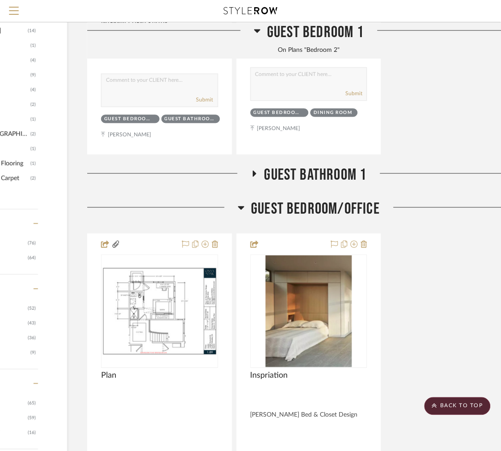
click at [242, 209] on icon at bounding box center [241, 208] width 6 height 4
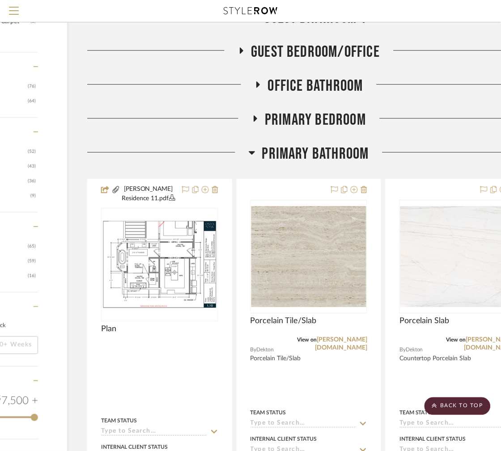
scroll to position [992, 101]
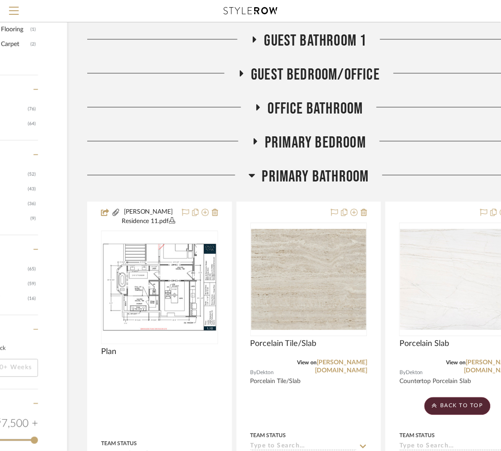
click at [257, 143] on icon at bounding box center [254, 141] width 11 height 7
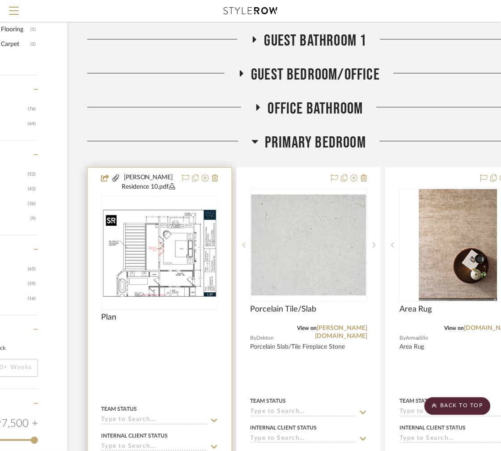
click at [183, 257] on div at bounding box center [159, 253] width 117 height 114
click at [179, 257] on img "0" at bounding box center [159, 253] width 115 height 89
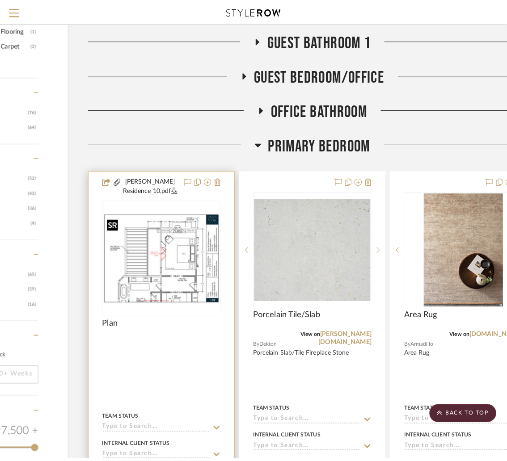
scroll to position [0, 0]
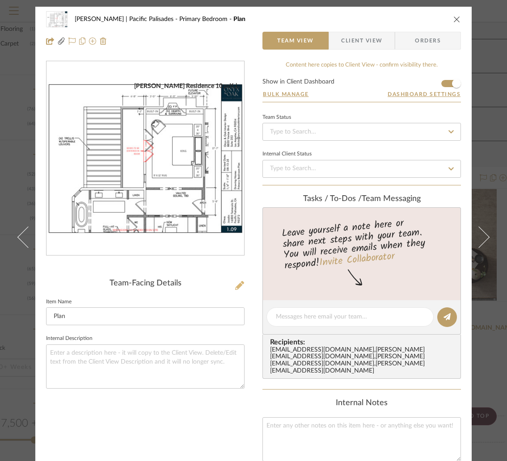
click at [238, 284] on icon at bounding box center [239, 285] width 9 height 9
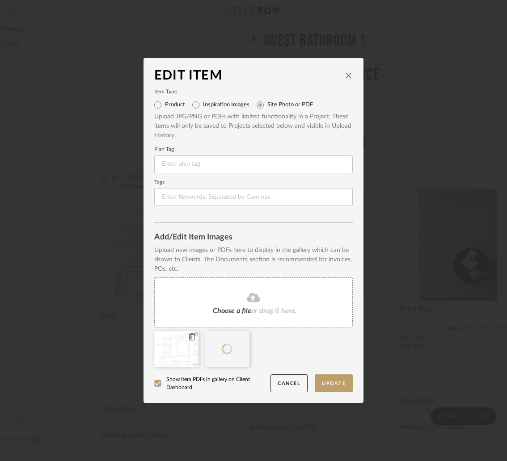
click at [189, 335] on icon at bounding box center [192, 336] width 6 height 7
click at [325, 383] on button "Update" at bounding box center [334, 384] width 38 height 18
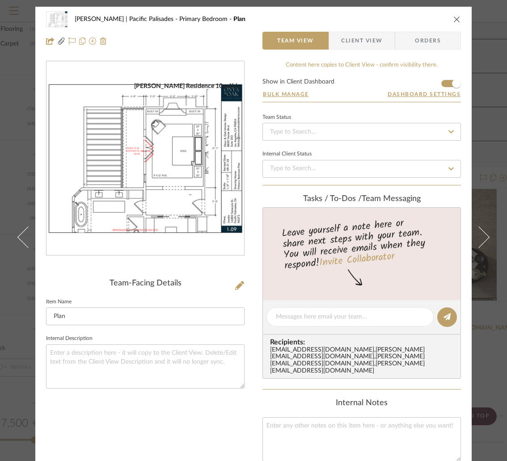
click at [496, 7] on div "Jacobs | Pacific Palisades Primary Bedroom Plan Team View Client View Orders Ja…" at bounding box center [253, 230] width 507 height 461
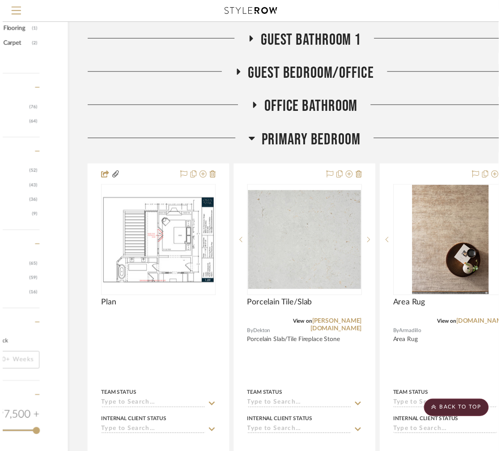
scroll to position [992, 101]
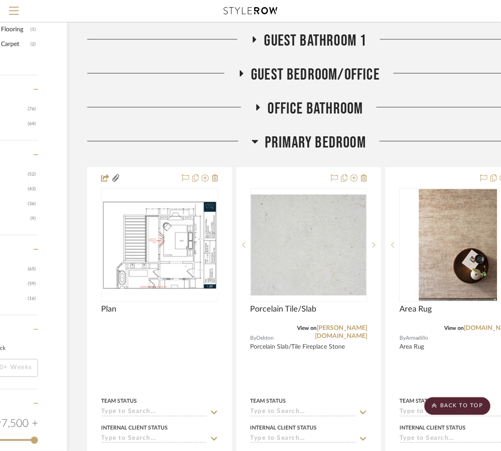
click at [256, 139] on icon at bounding box center [255, 141] width 7 height 11
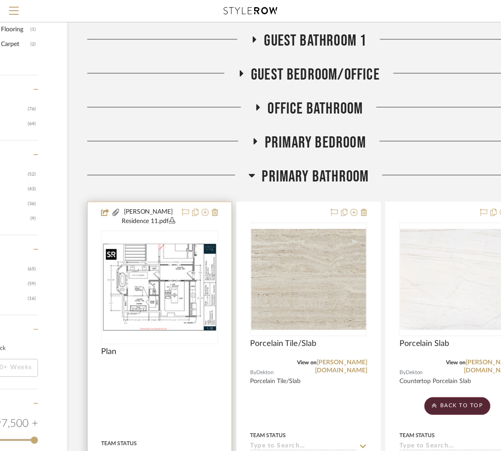
click at [0, 0] on img at bounding box center [0, 0] width 0 height 0
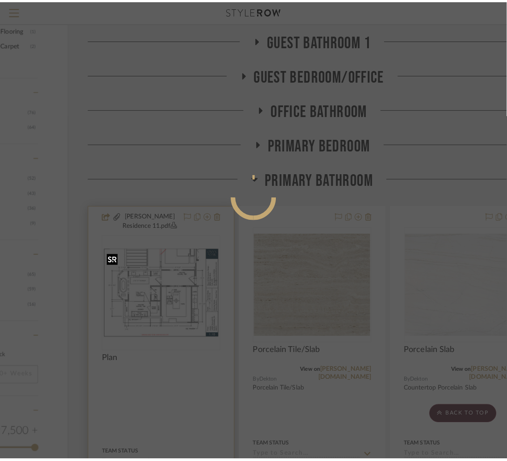
scroll to position [0, 0]
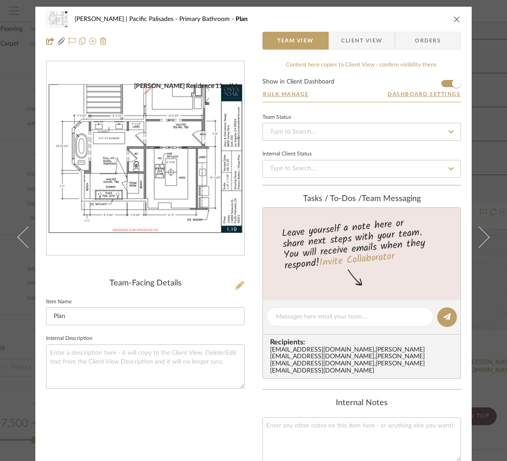
click at [236, 286] on icon at bounding box center [239, 285] width 9 height 9
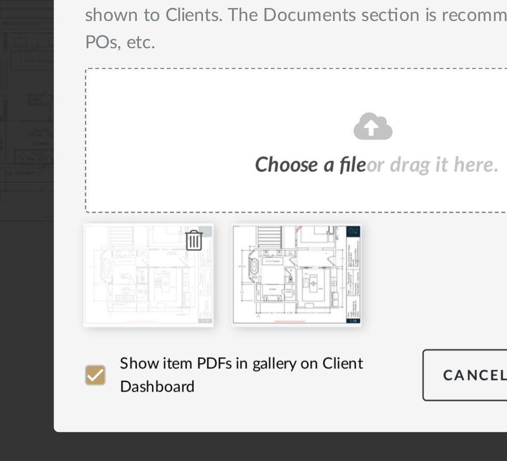
click at [189, 333] on icon at bounding box center [192, 336] width 6 height 7
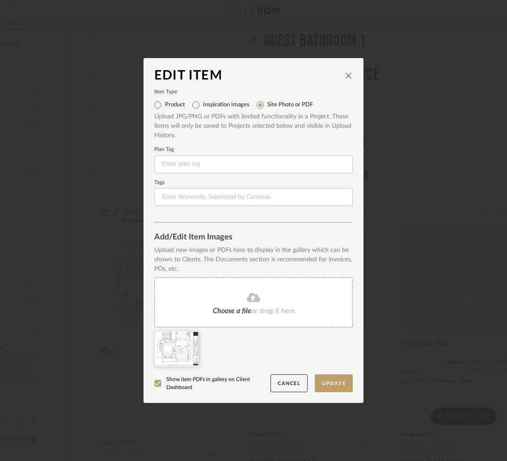
click at [350, 391] on dialog-content "Edit Item Item Type Product Inspiration Images Site Photo or PDF Upload JPG/PNG…" at bounding box center [253, 230] width 220 height 345
click at [336, 386] on button "Update" at bounding box center [334, 384] width 38 height 18
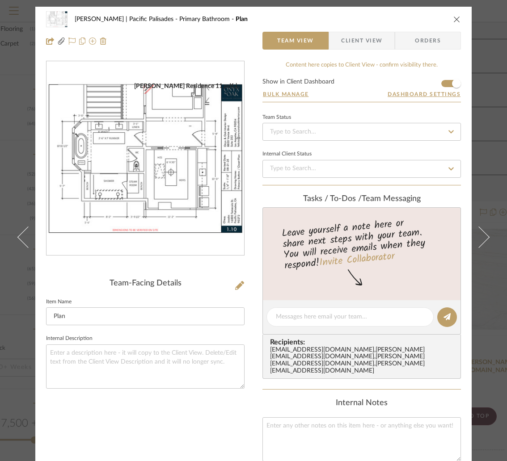
click at [454, 17] on icon "close" at bounding box center [456, 19] width 7 height 7
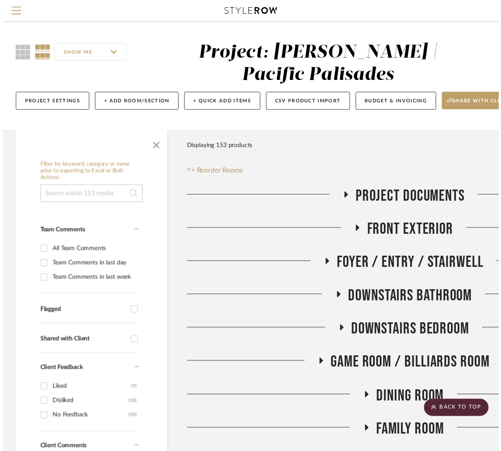
scroll to position [992, 101]
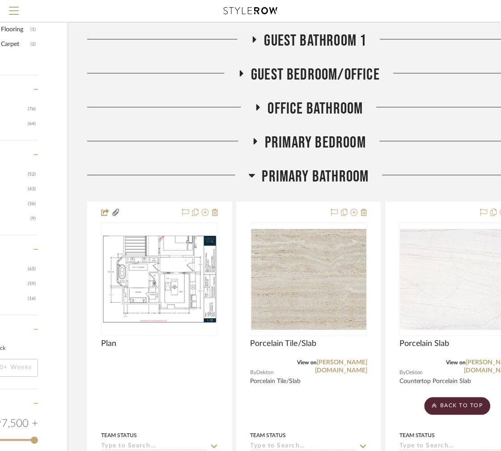
click at [253, 174] on icon at bounding box center [252, 175] width 7 height 11
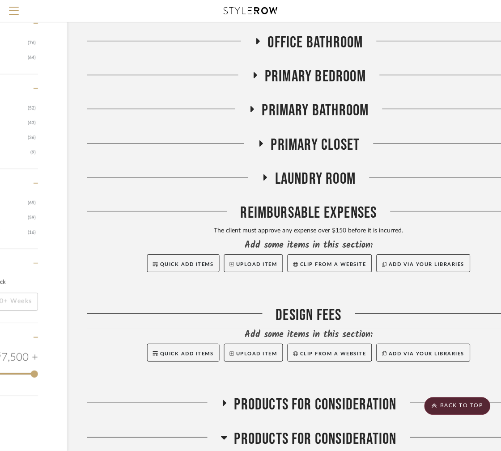
scroll to position [1059, 101]
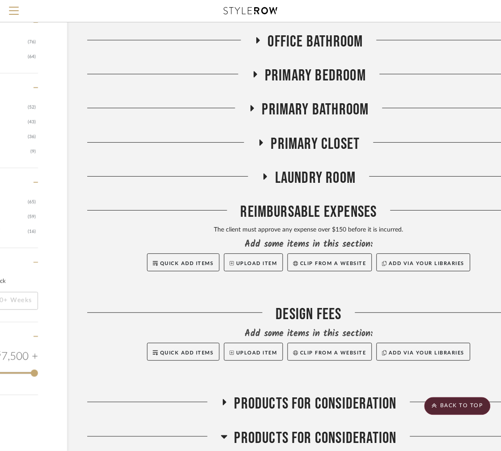
click at [260, 144] on icon at bounding box center [262, 142] width 4 height 6
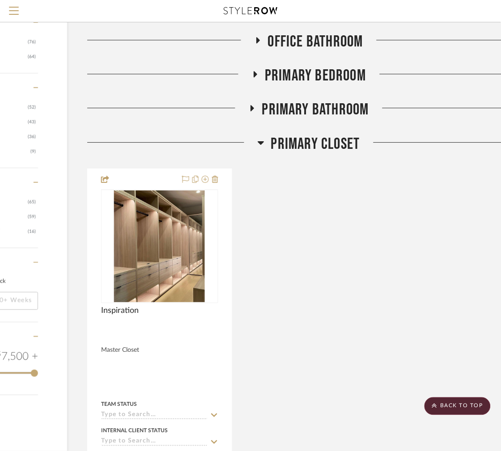
click at [260, 144] on icon at bounding box center [261, 143] width 6 height 4
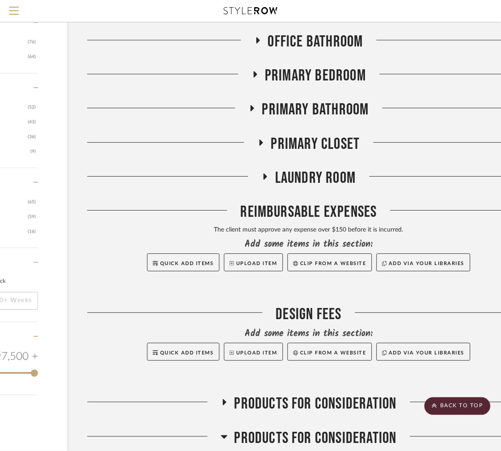
click at [251, 112] on icon at bounding box center [251, 108] width 11 height 7
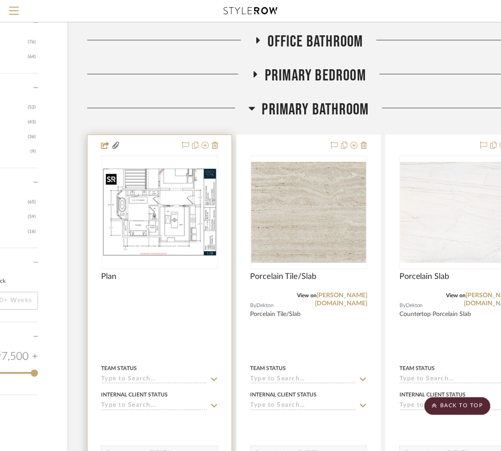
click at [0, 0] on img at bounding box center [0, 0] width 0 height 0
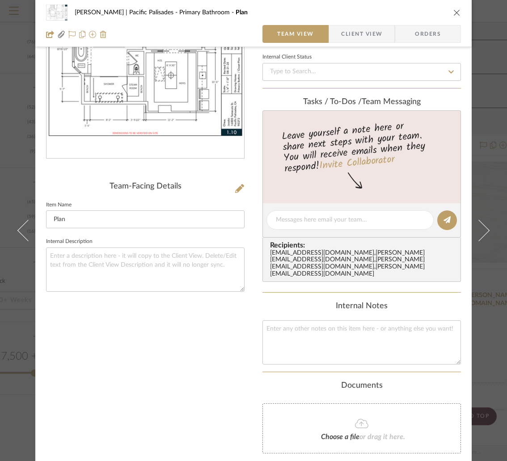
scroll to position [182, 0]
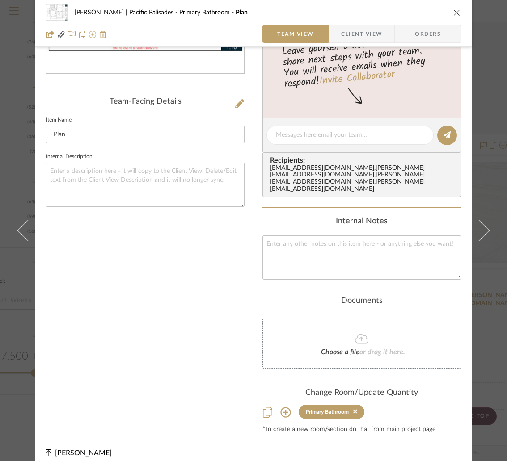
click at [282, 407] on icon at bounding box center [285, 412] width 10 height 10
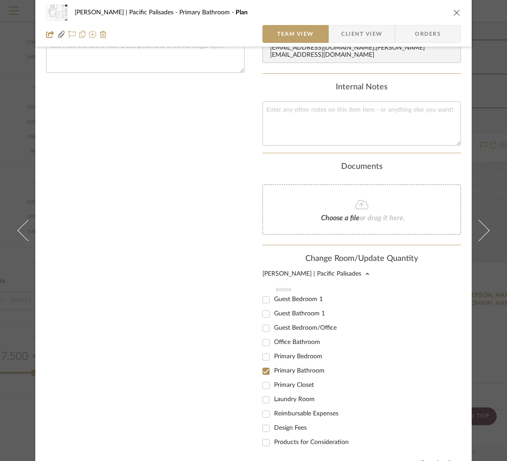
scroll to position [162, 0]
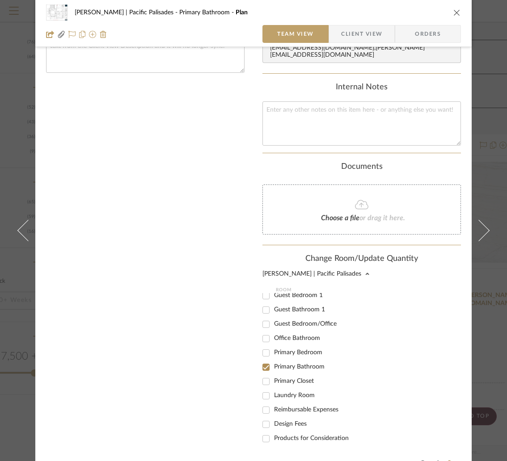
click at [264, 375] on input "Primary Closet" at bounding box center [266, 382] width 14 height 14
checkbox input "true"
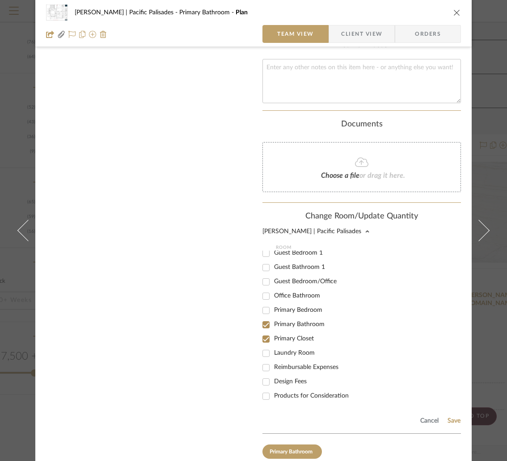
scroll to position [398, 0]
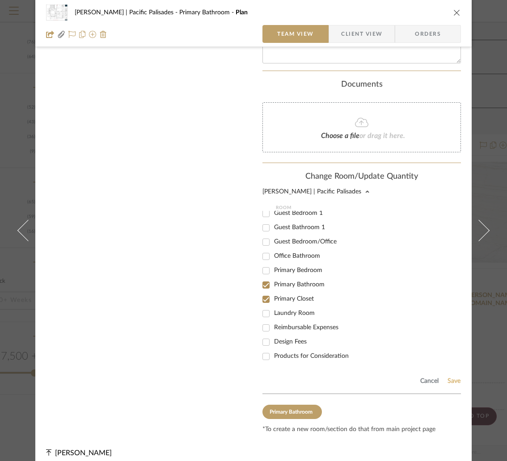
click at [447, 378] on button "Save" at bounding box center [454, 381] width 14 height 7
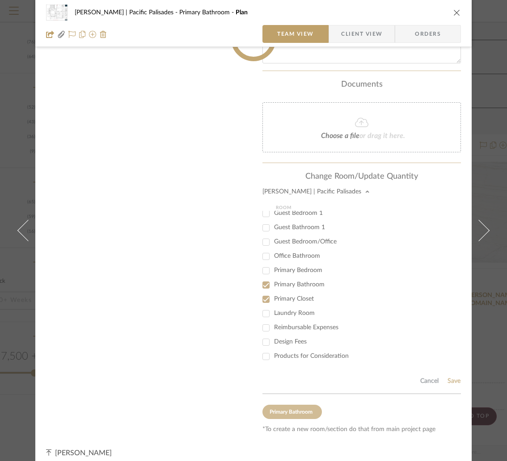
scroll to position [182, 0]
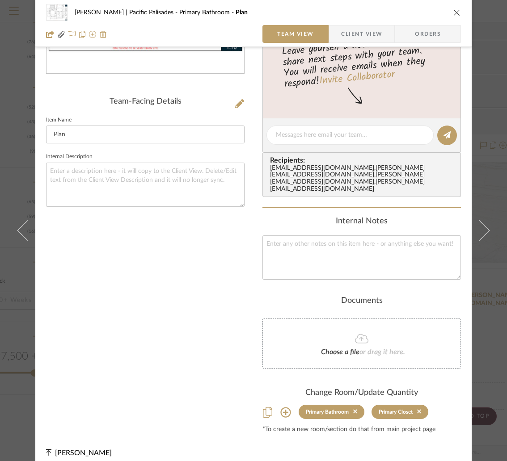
click at [455, 9] on icon "close" at bounding box center [456, 12] width 7 height 7
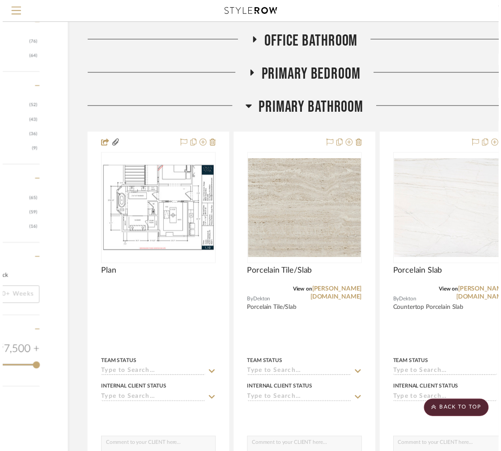
scroll to position [1059, 101]
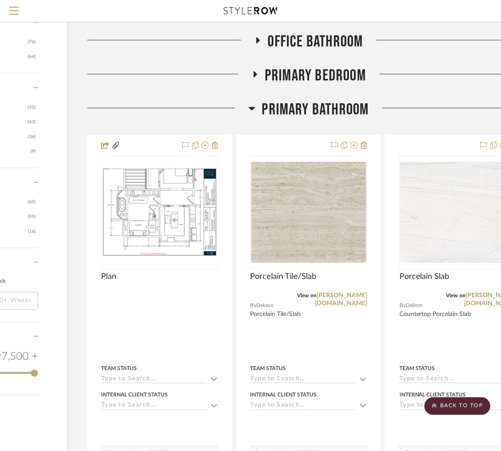
click at [252, 110] on icon at bounding box center [252, 109] width 6 height 4
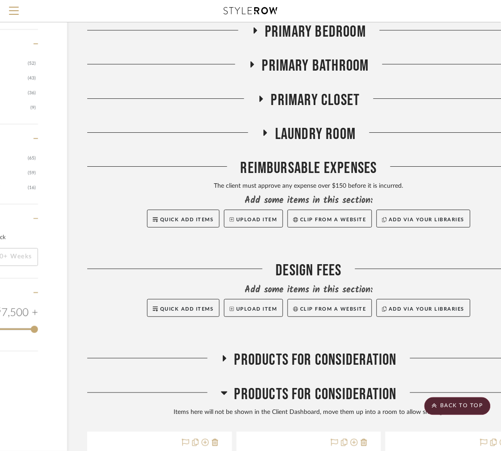
scroll to position [1126, 101]
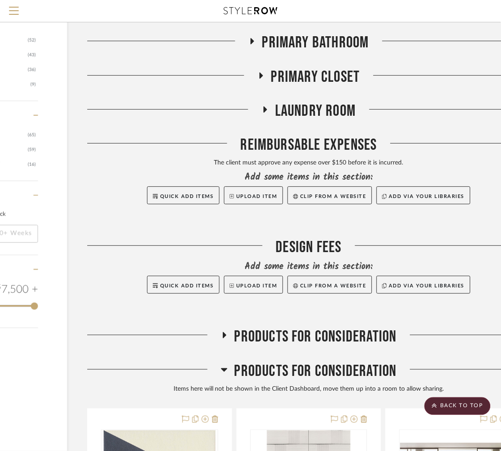
click at [264, 112] on icon at bounding box center [266, 109] width 4 height 6
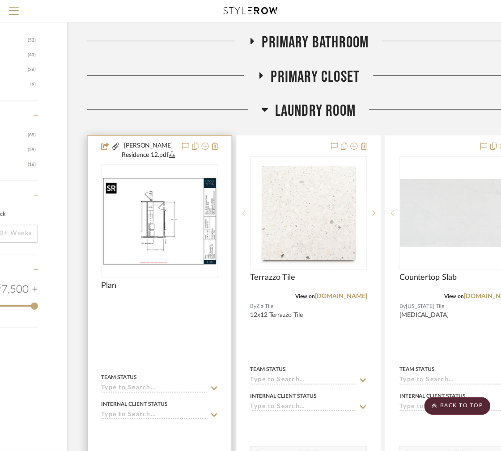
click at [190, 234] on img "0" at bounding box center [159, 221] width 115 height 89
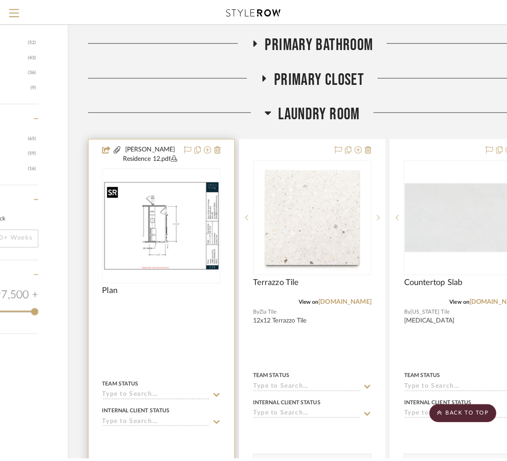
scroll to position [0, 0]
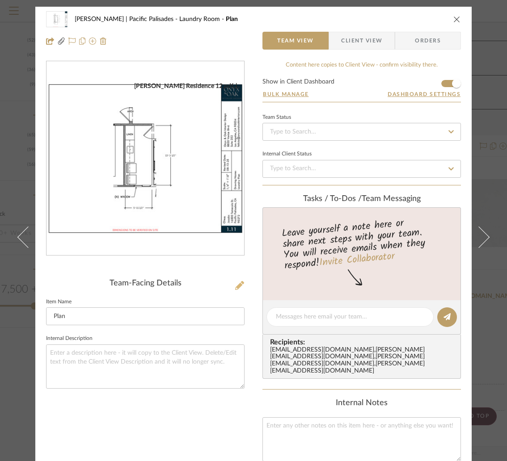
click at [240, 289] on icon at bounding box center [239, 285] width 9 height 9
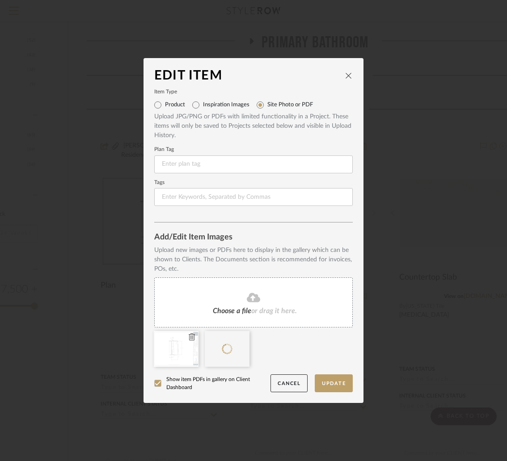
click at [189, 334] on icon at bounding box center [192, 336] width 6 height 7
click at [329, 386] on button "Update" at bounding box center [334, 384] width 38 height 18
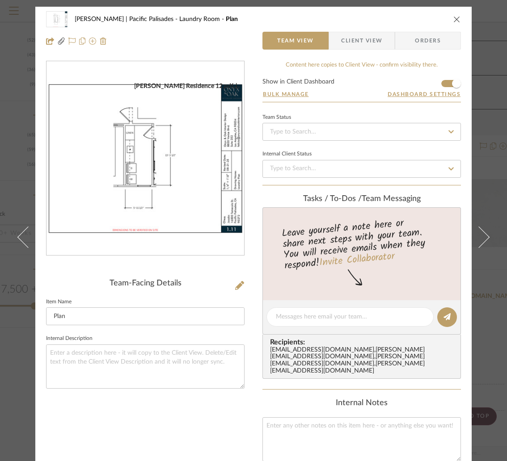
click at [458, 17] on div "Jacobs | Pacific Palisades Laundry Room Plan Team View Client View Orders" at bounding box center [253, 30] width 436 height 47
click at [456, 17] on icon "close" at bounding box center [456, 19] width 7 height 7
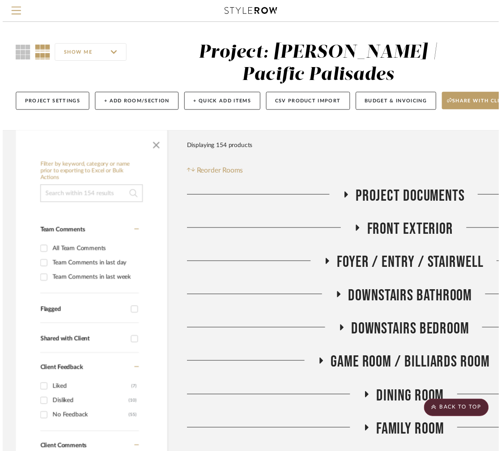
scroll to position [1126, 101]
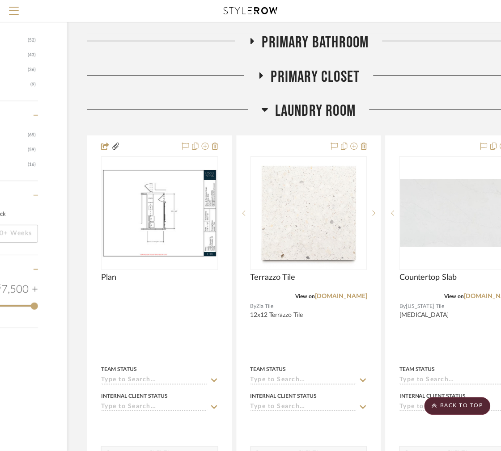
click at [258, 114] on div at bounding box center [174, 112] width 174 height 23
click at [263, 111] on icon at bounding box center [265, 110] width 6 height 4
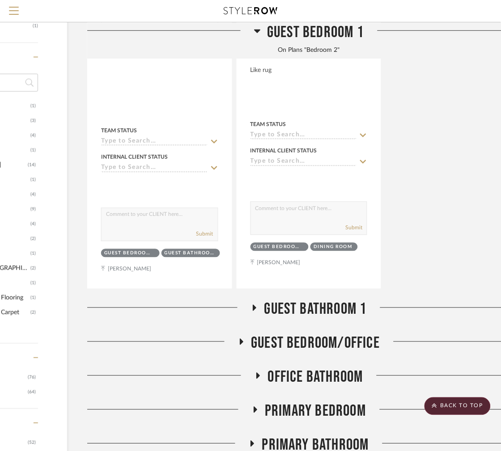
scroll to position [321, 101]
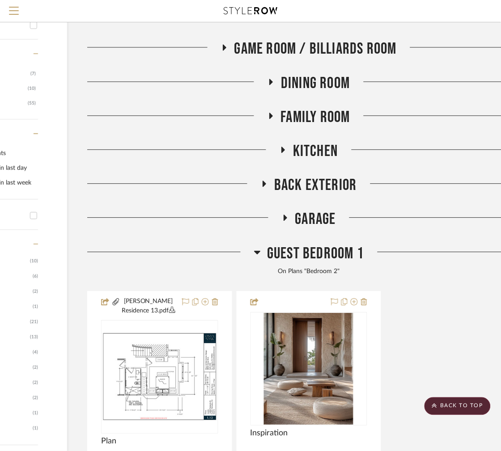
click at [182, 358] on img "0" at bounding box center [159, 376] width 115 height 89
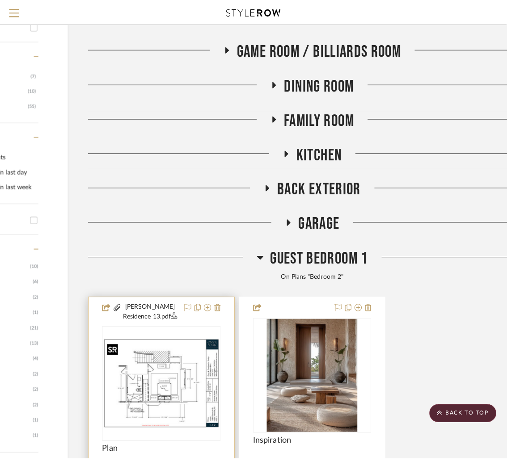
scroll to position [0, 0]
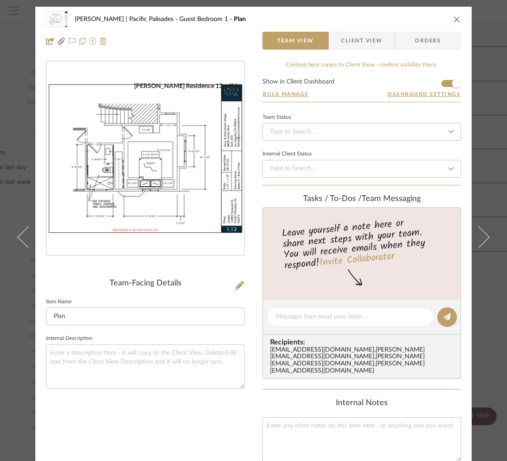
click at [454, 18] on icon "close" at bounding box center [456, 19] width 7 height 7
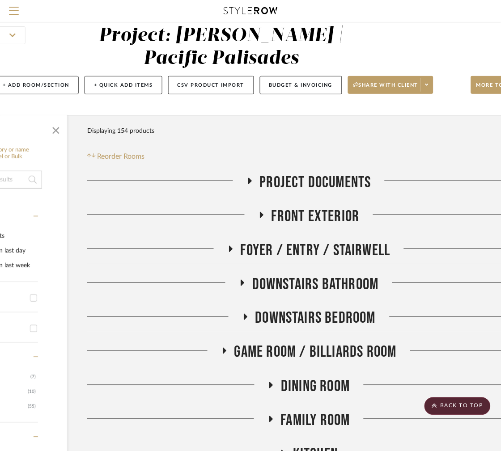
scroll to position [0, 101]
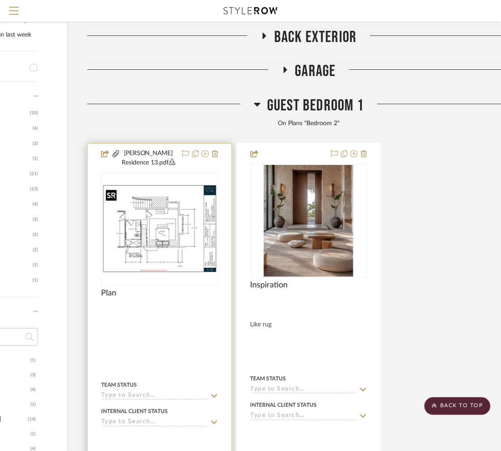
click at [139, 222] on img "0" at bounding box center [159, 228] width 115 height 89
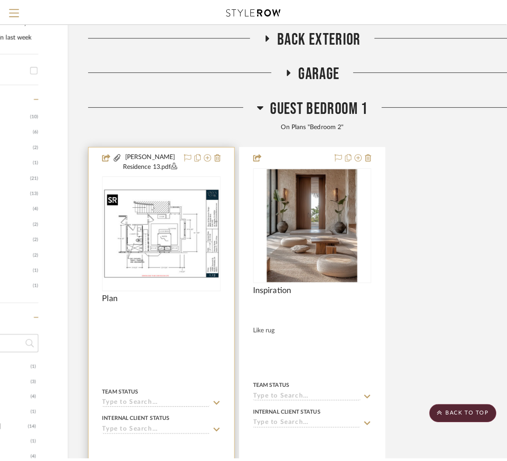
scroll to position [0, 0]
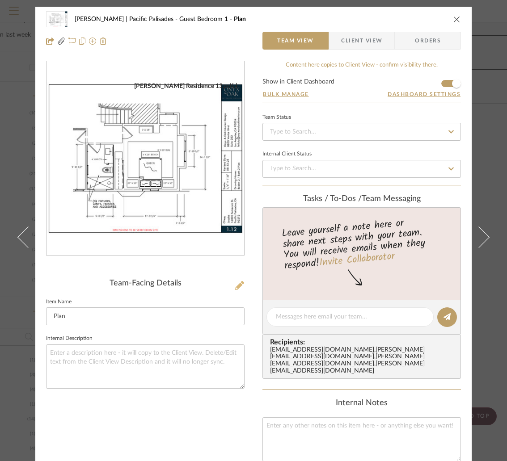
click at [235, 283] on icon at bounding box center [239, 285] width 9 height 9
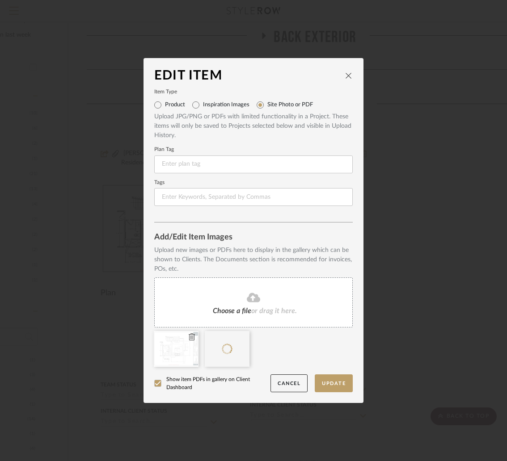
click at [189, 335] on icon at bounding box center [192, 336] width 6 height 7
click at [334, 382] on button "Update" at bounding box center [334, 384] width 38 height 18
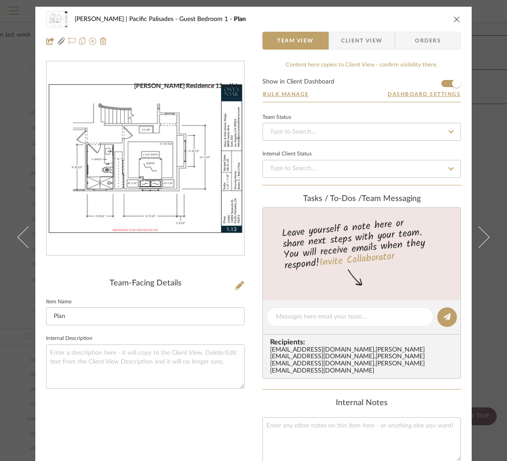
click at [456, 18] on icon "close" at bounding box center [456, 19] width 7 height 7
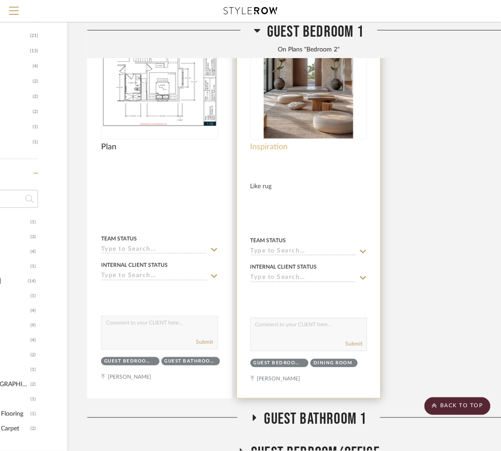
scroll to position [536, 101]
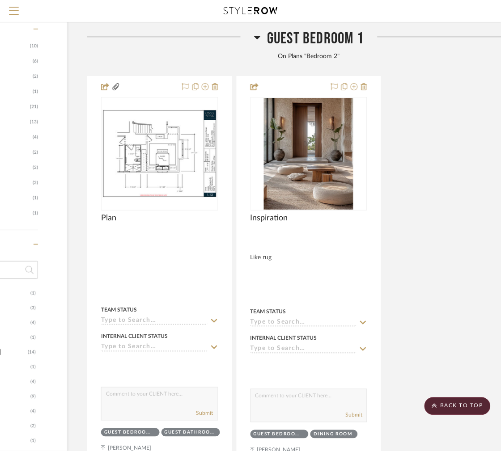
click at [254, 42] on icon at bounding box center [257, 37] width 7 height 11
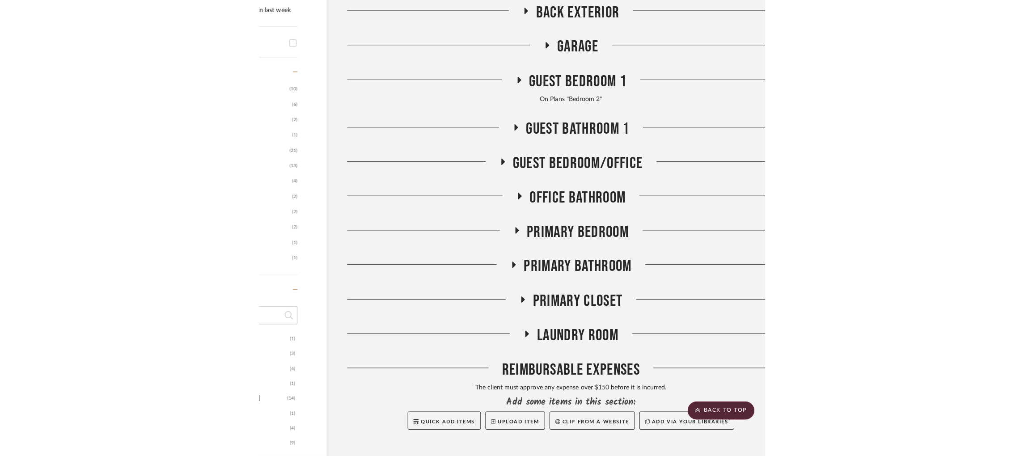
scroll to position [513, 2]
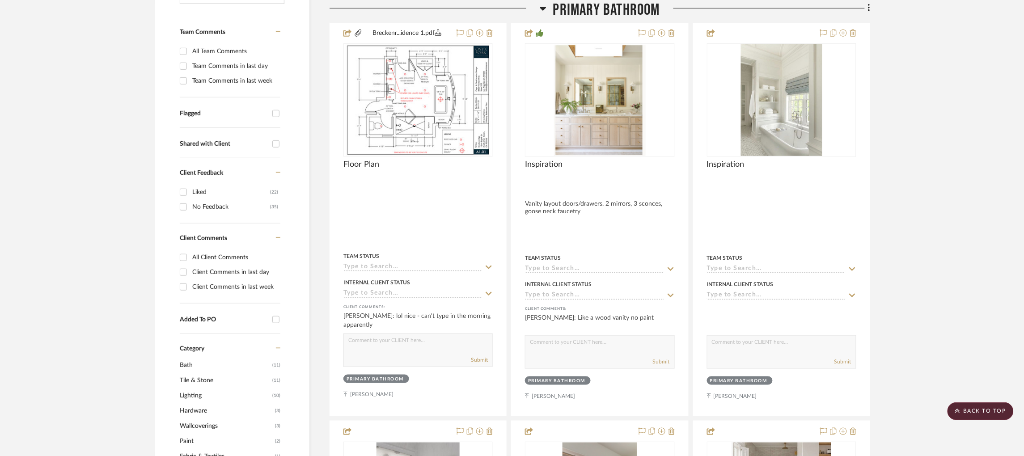
scroll to position [239, 0]
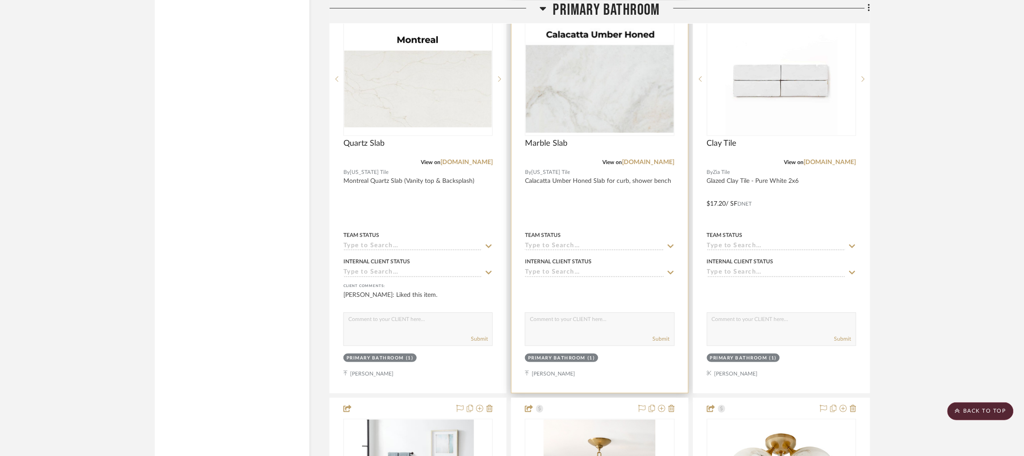
scroll to position [1465, 0]
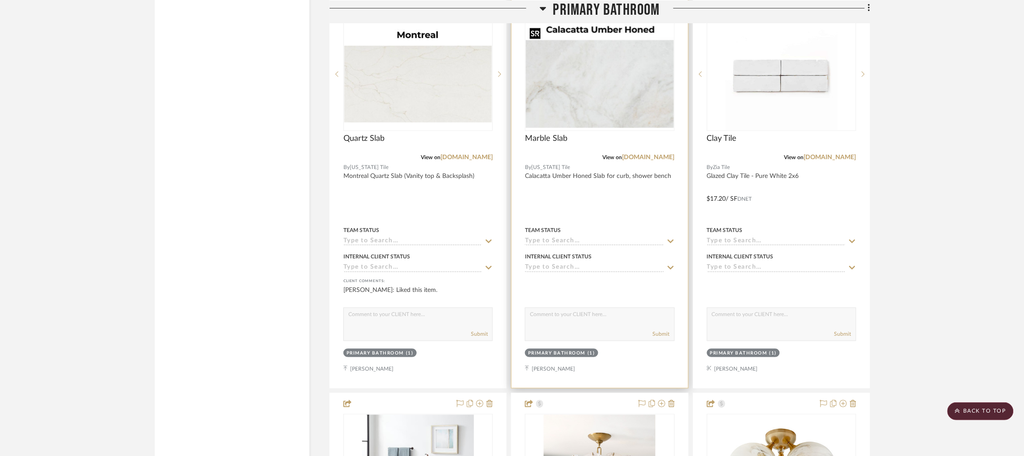
click at [597, 106] on img "0" at bounding box center [599, 74] width 147 height 108
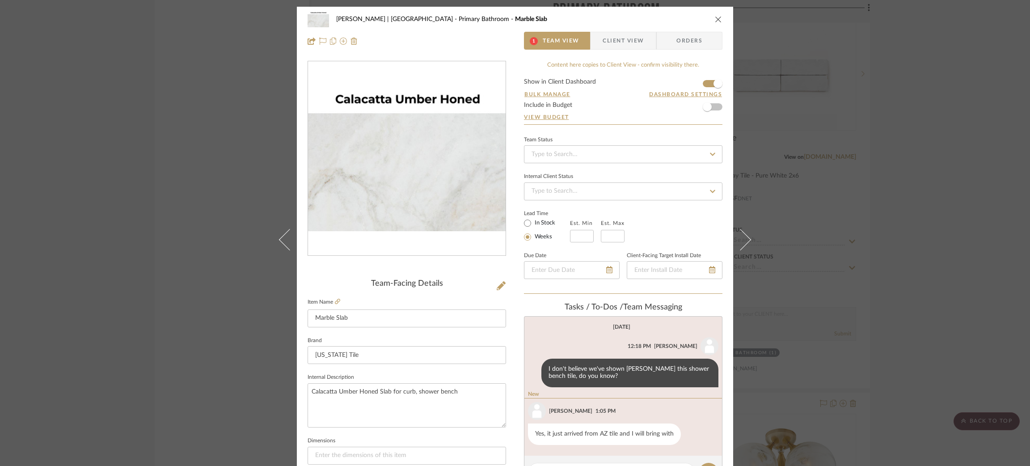
scroll to position [85, 0]
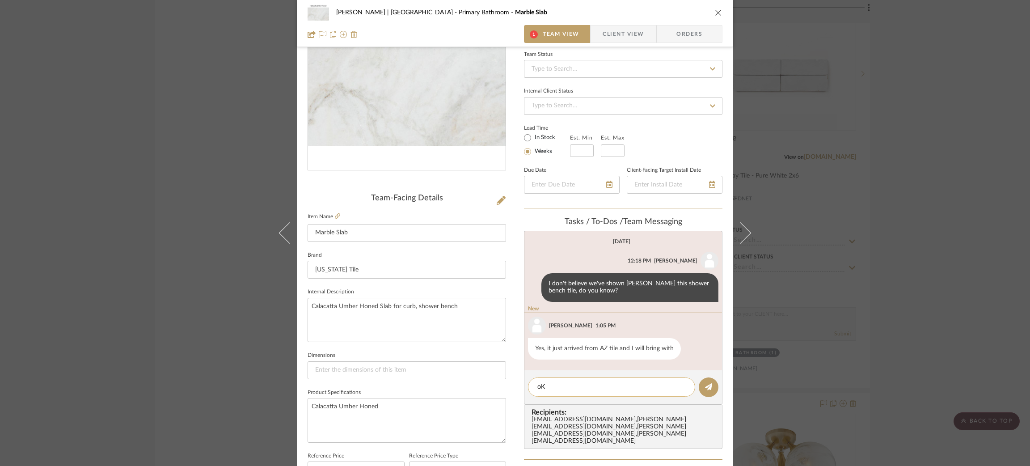
type textarea "o"
type textarea "Ok thanks!"
click at [705, 379] on button at bounding box center [709, 387] width 20 height 20
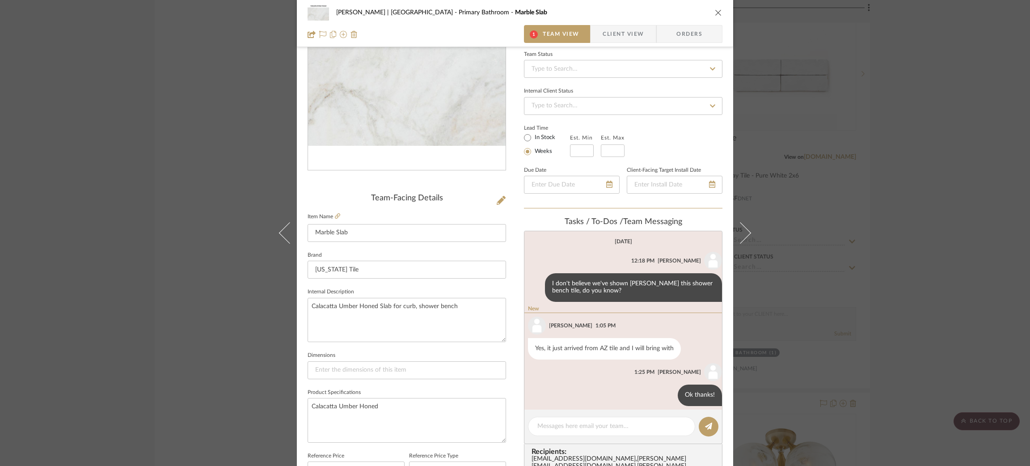
click at [117, 75] on div "Breckenridge-Tchen | Manhattan Beach Primary Bathroom Marble Slab 1 Team View C…" at bounding box center [515, 233] width 1030 height 466
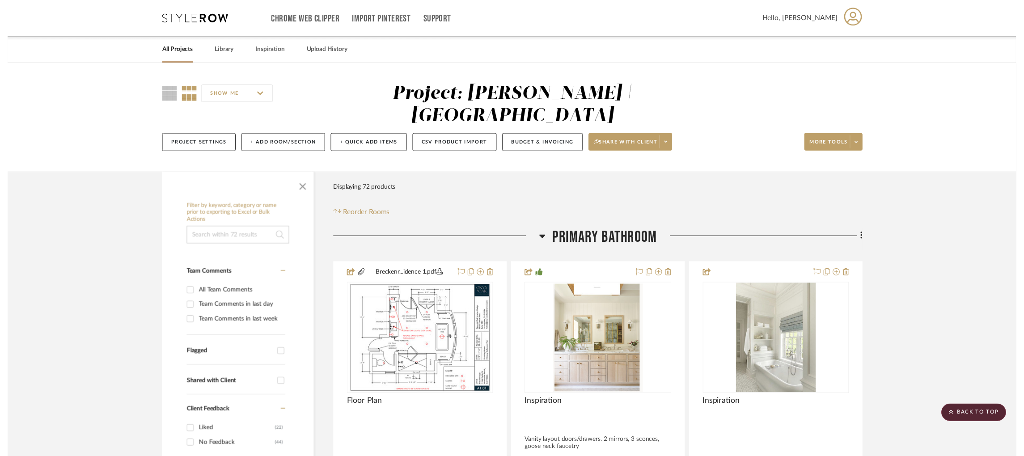
scroll to position [1465, 0]
